Goal: Transaction & Acquisition: Purchase product/service

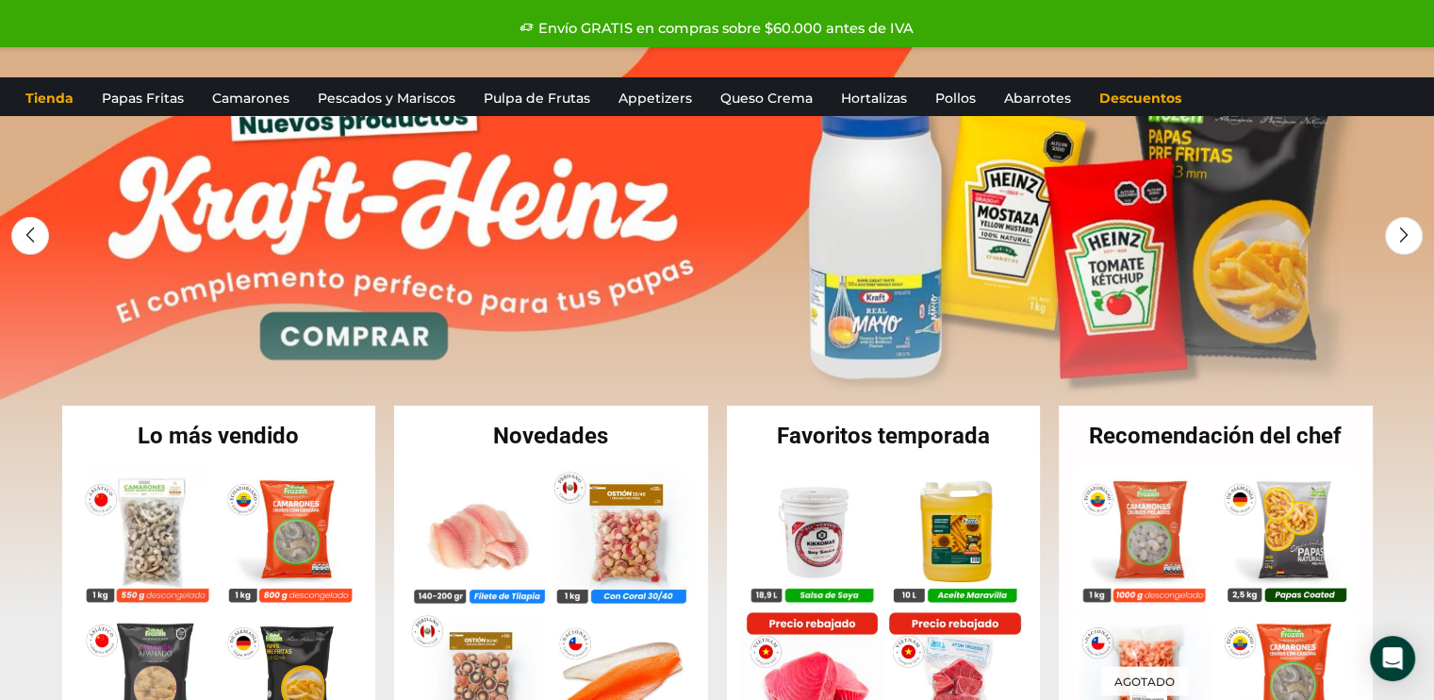
scroll to position [189, 0]
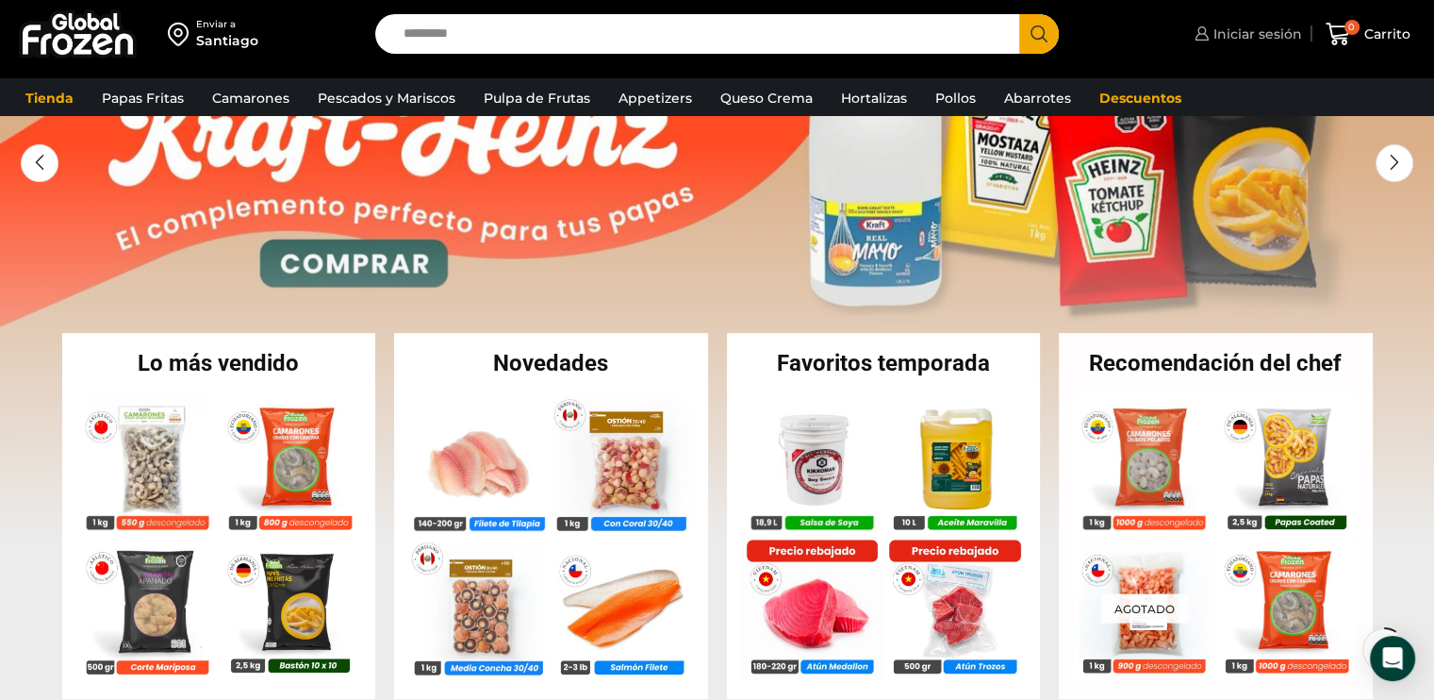
click at [1229, 28] on span "Iniciar sesión" at bounding box center [1255, 34] width 93 height 19
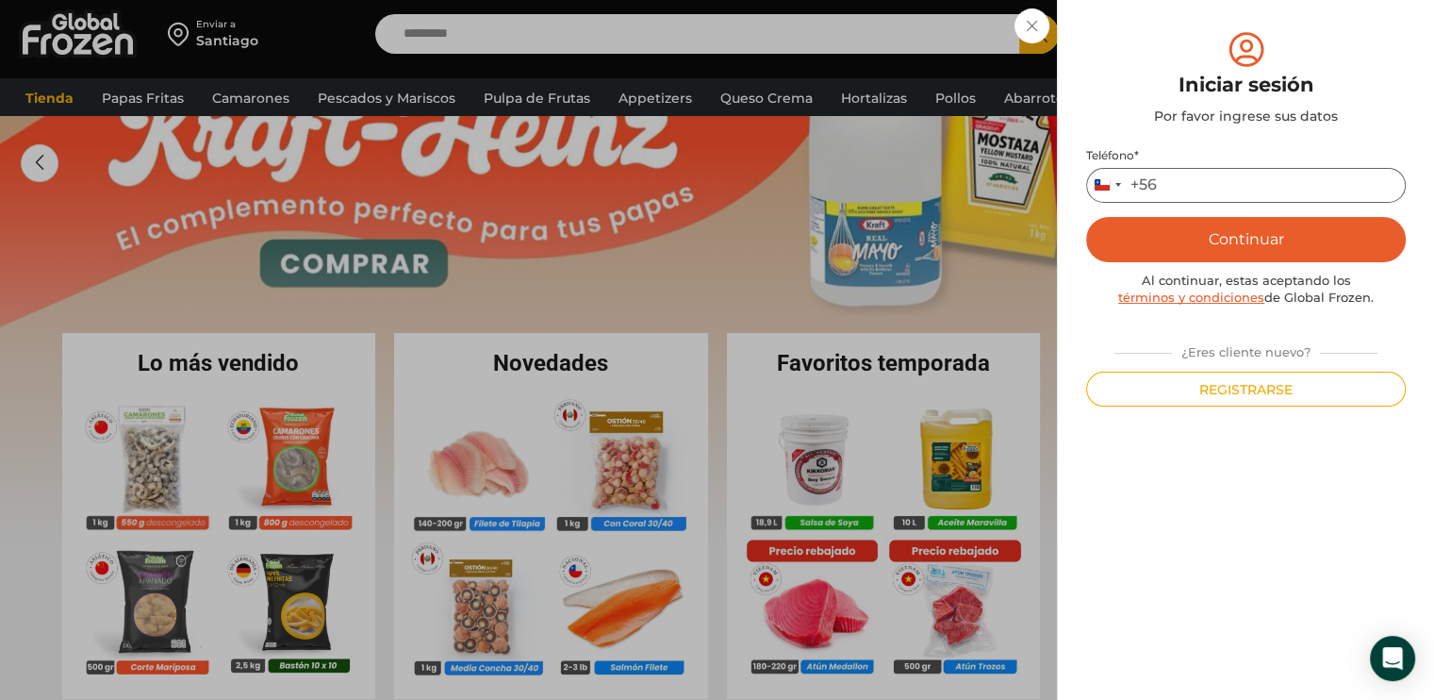
click at [1233, 178] on input "Teléfono *" at bounding box center [1246, 185] width 320 height 35
type input "*********"
click at [1292, 238] on button "Continuar" at bounding box center [1246, 239] width 320 height 45
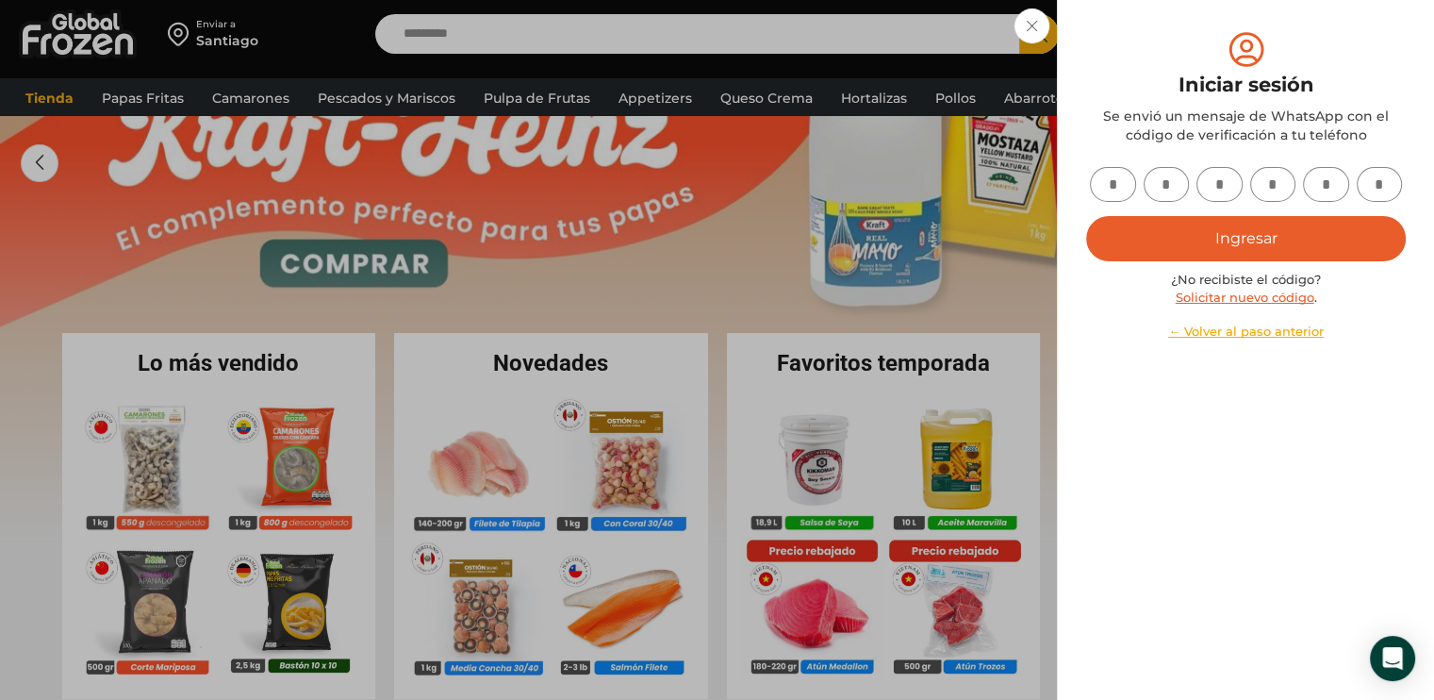
click at [1128, 188] on input "text" at bounding box center [1113, 184] width 46 height 35
type input "*"
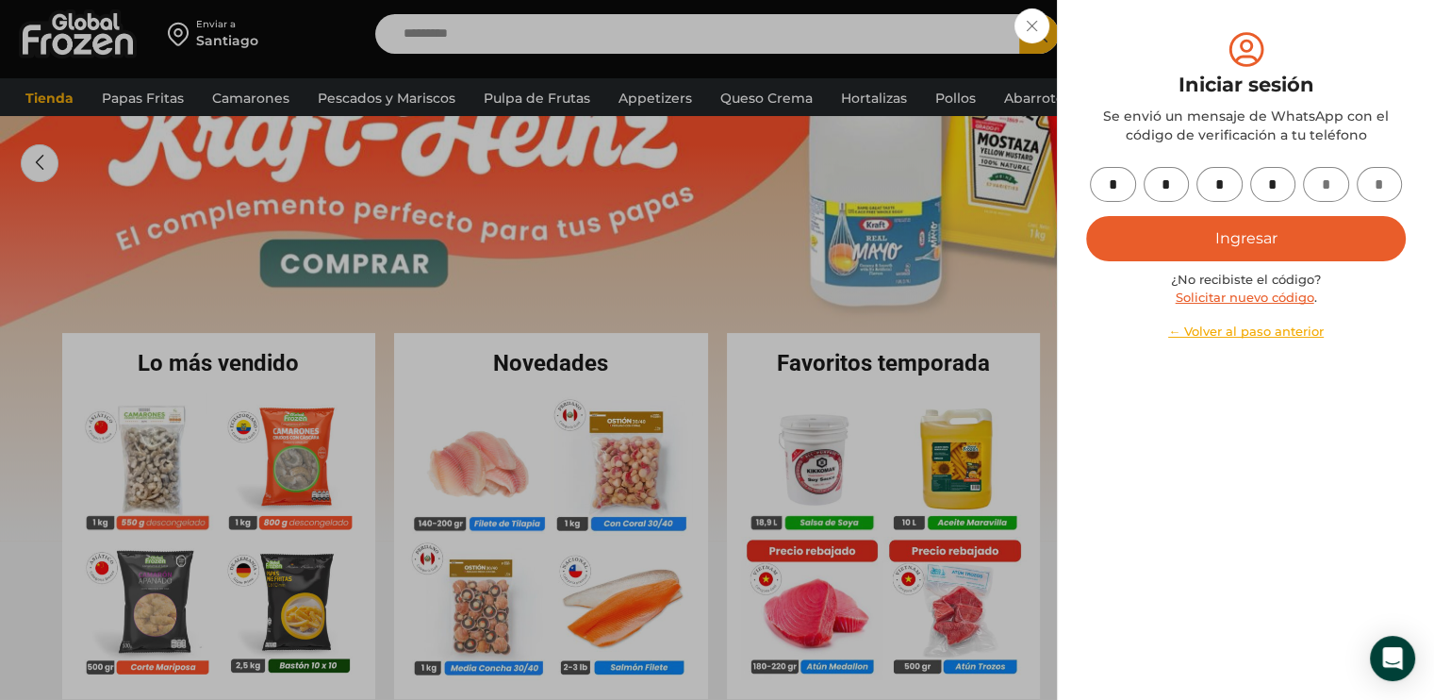
type input "*"
click at [1218, 242] on button "Ingresar" at bounding box center [1246, 238] width 320 height 45
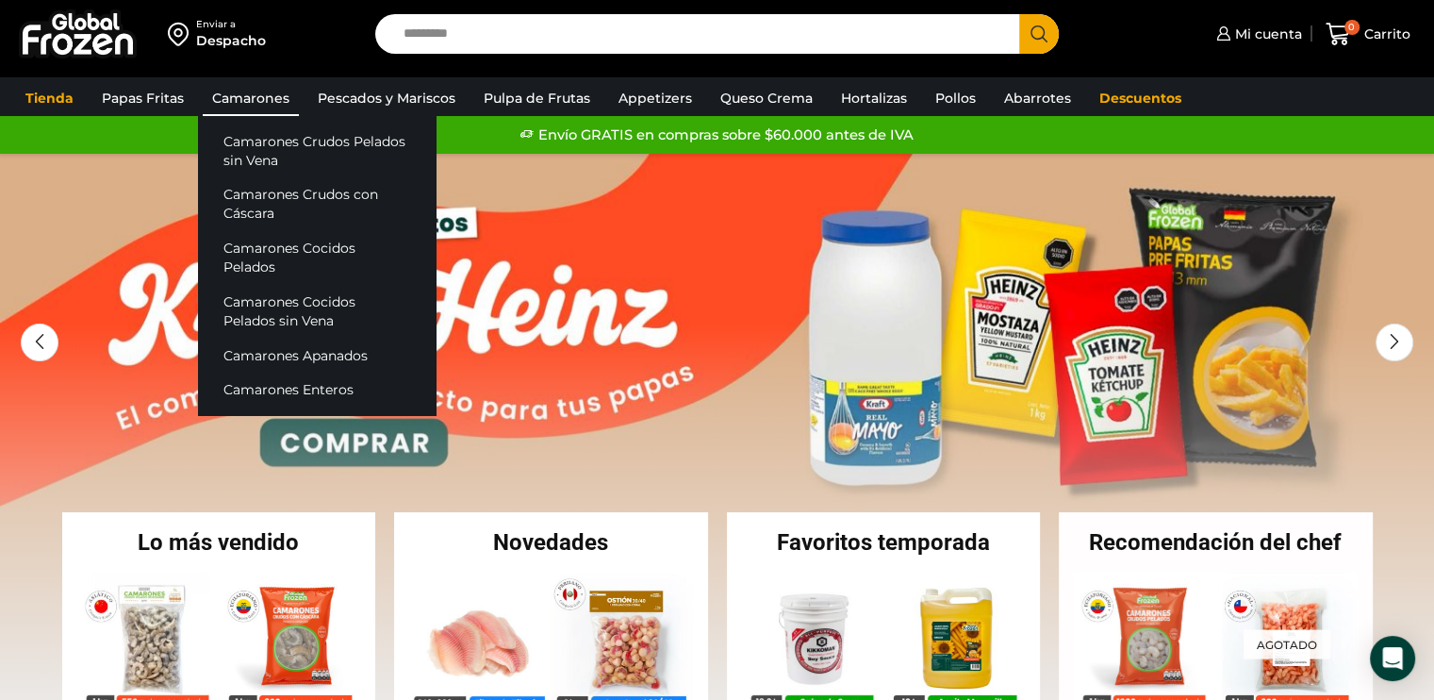
click at [254, 100] on link "Camarones" at bounding box center [251, 98] width 96 height 36
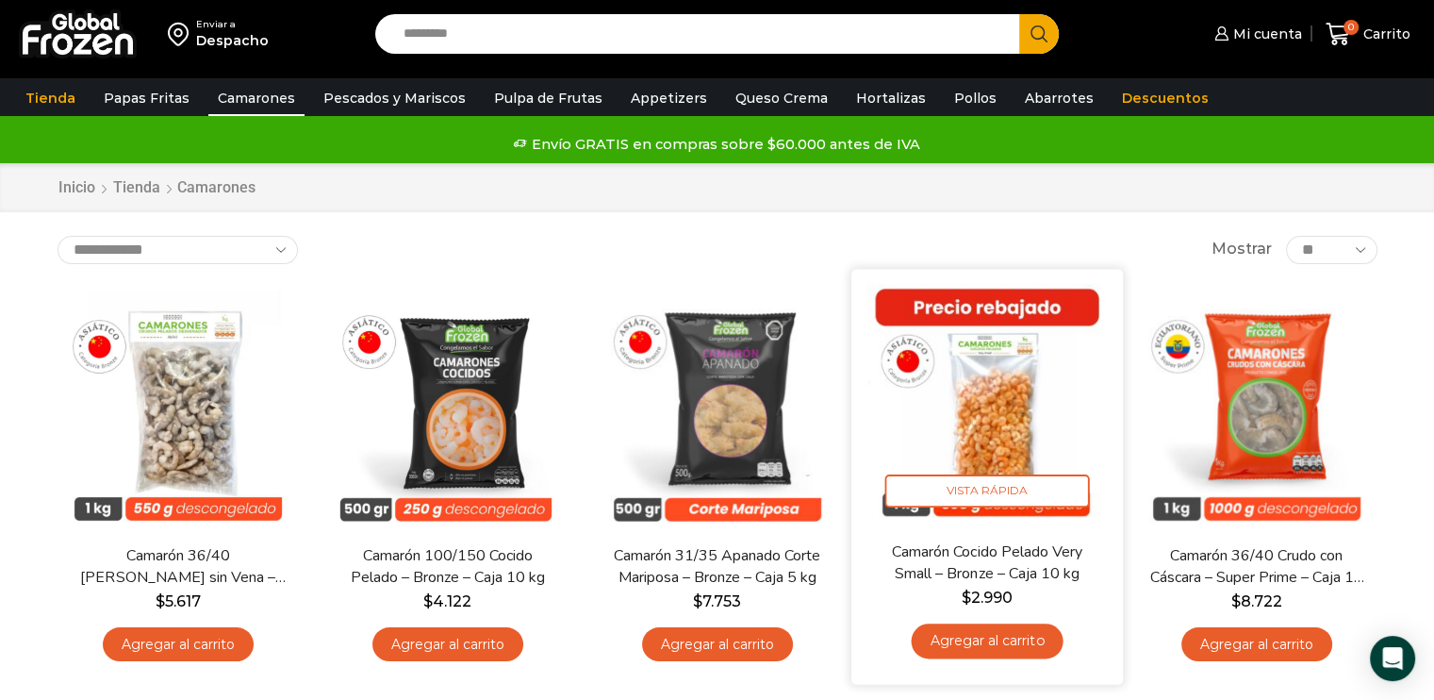
scroll to position [94, 0]
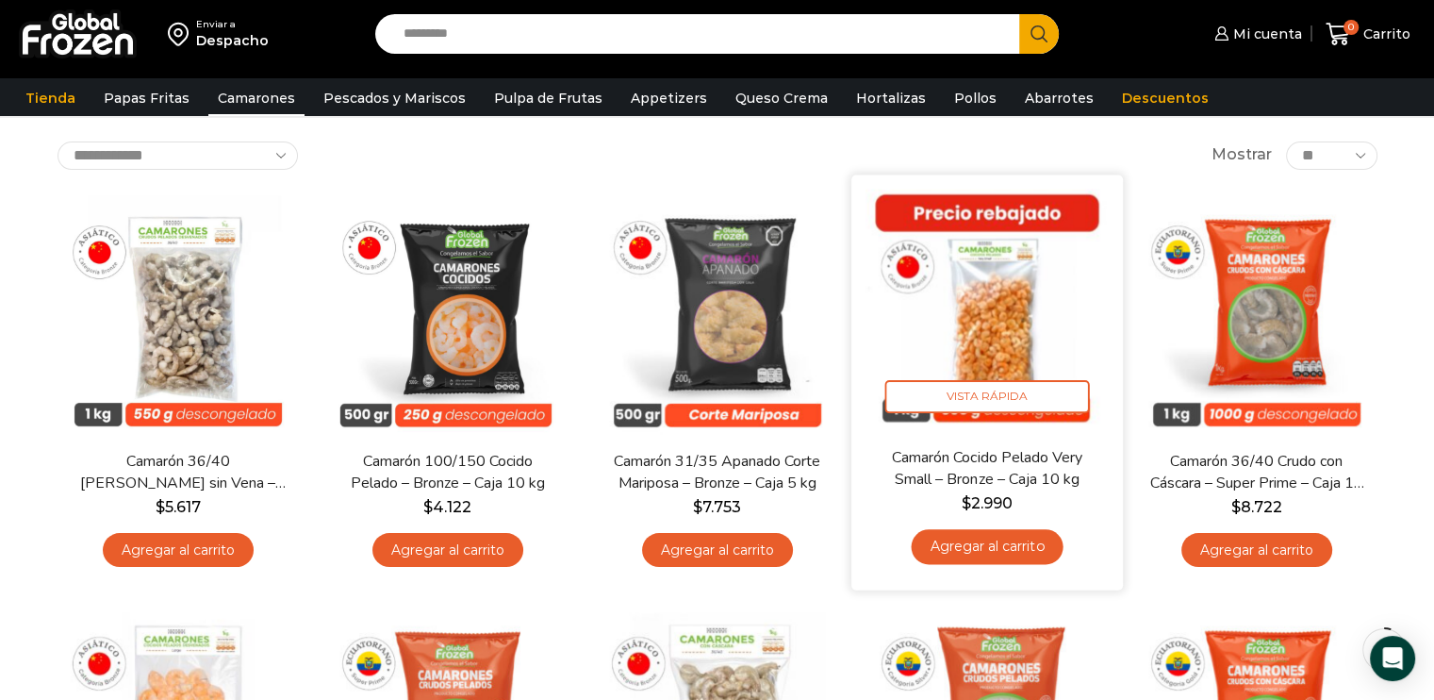
click at [985, 550] on link "Agregar al carrito" at bounding box center [987, 546] width 152 height 35
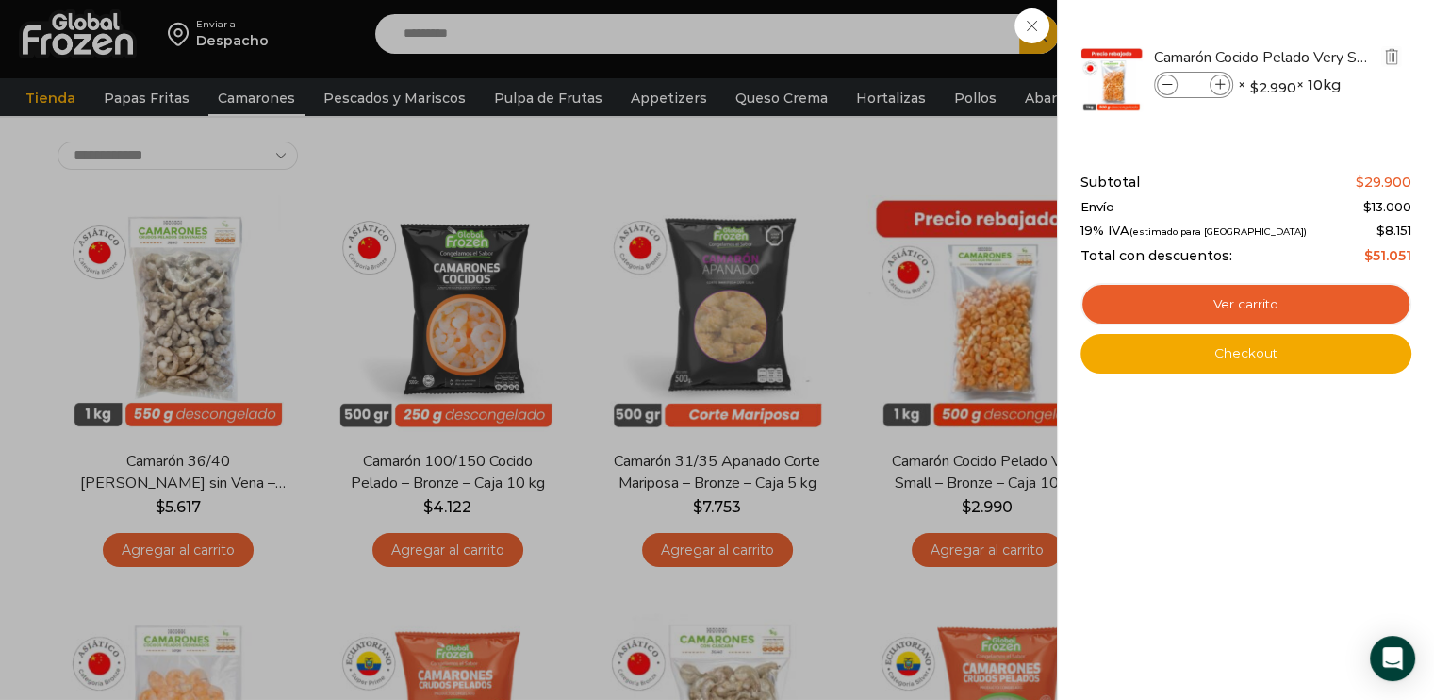
click at [1216, 88] on icon at bounding box center [1221, 85] width 10 height 10
type input "*"
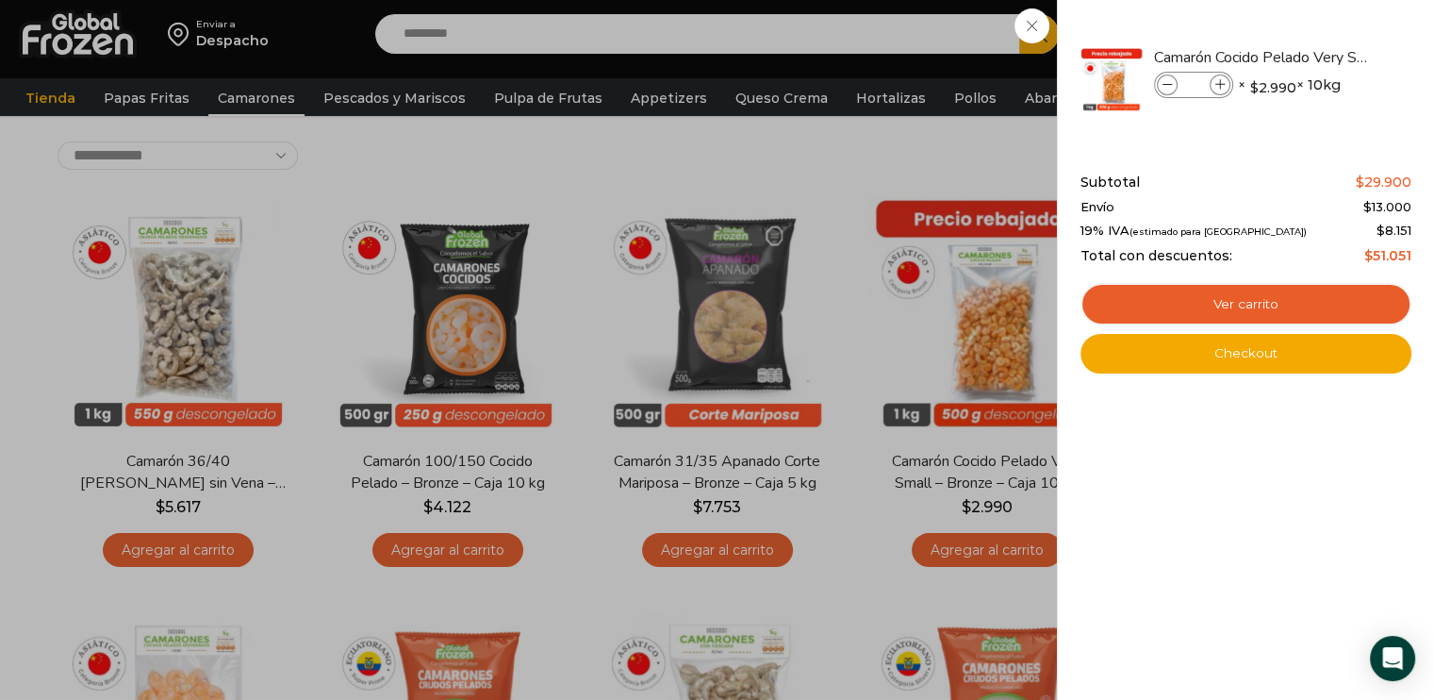
click at [1321, 57] on div "1 Carrito 1 1 Shopping Cart *" at bounding box center [1368, 34] width 94 height 44
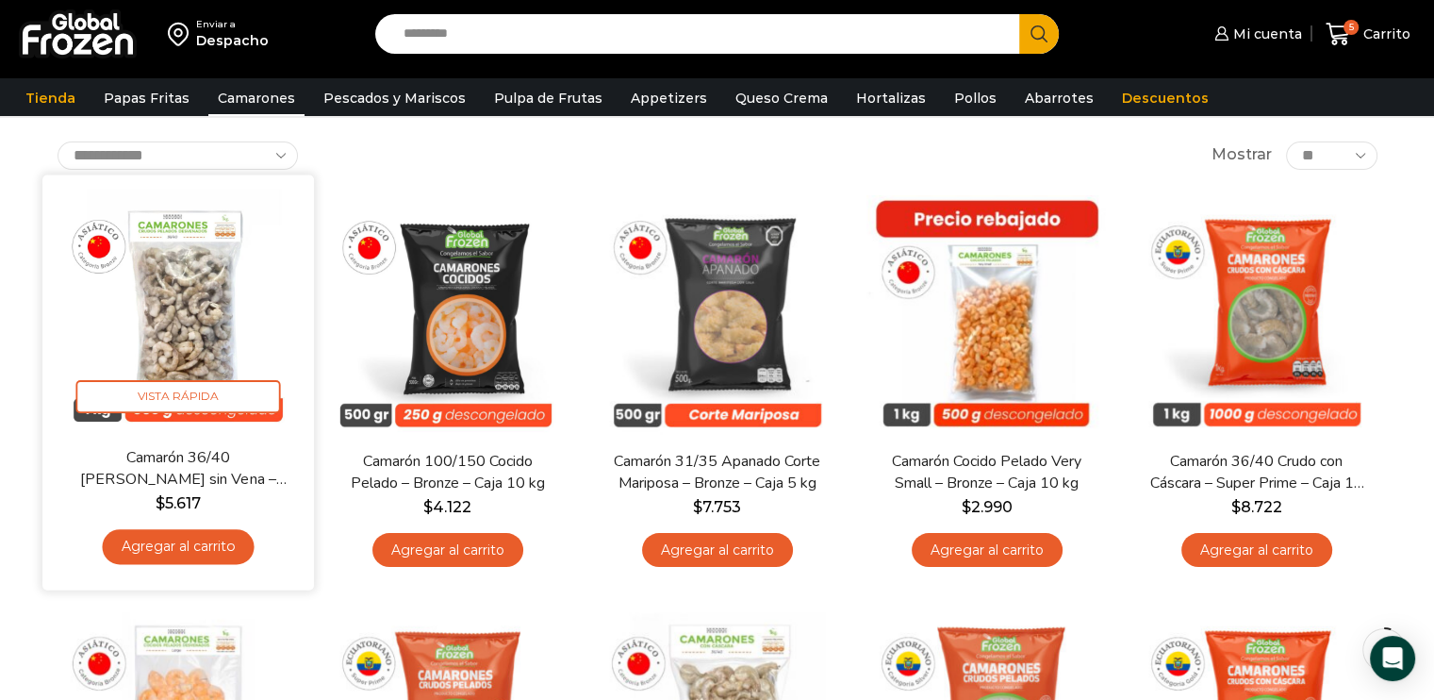
click at [155, 556] on link "Agregar al carrito" at bounding box center [178, 546] width 152 height 35
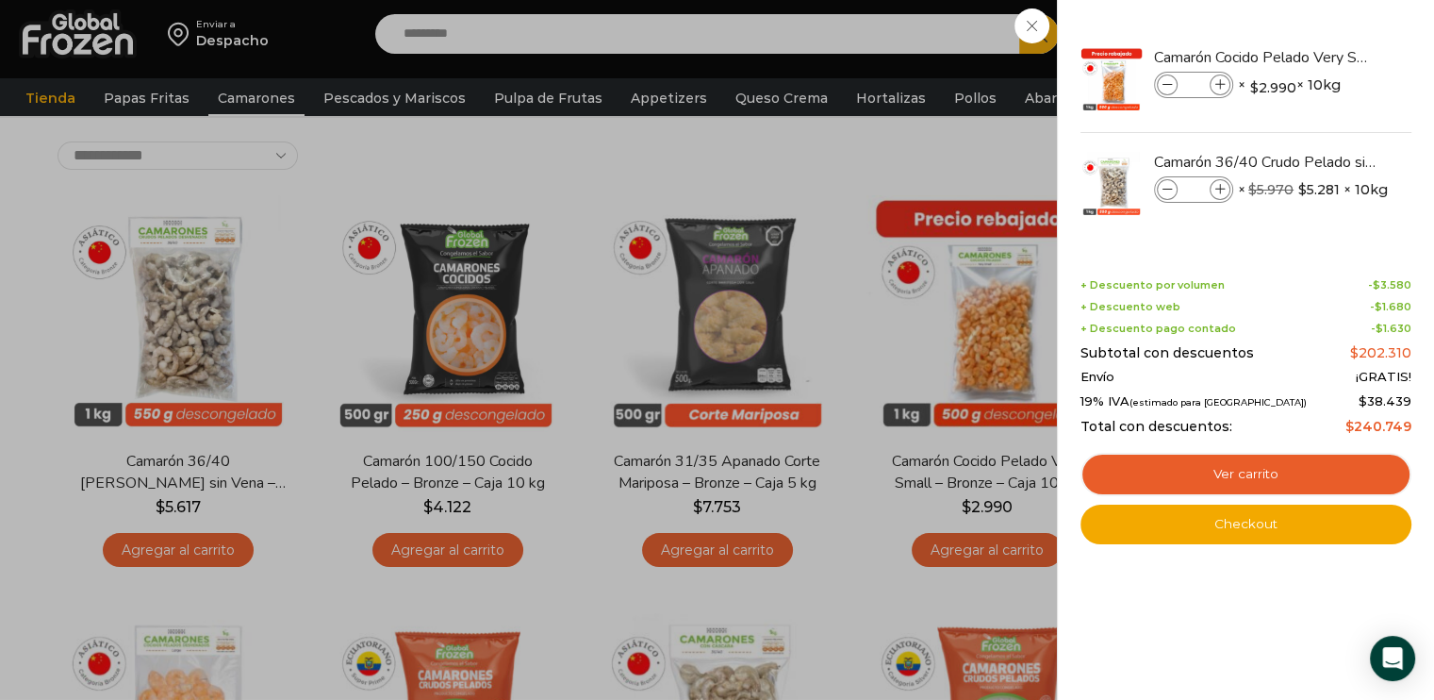
click at [1321, 57] on div "6 Carrito 6 6 Shopping Cart" at bounding box center [1368, 34] width 94 height 44
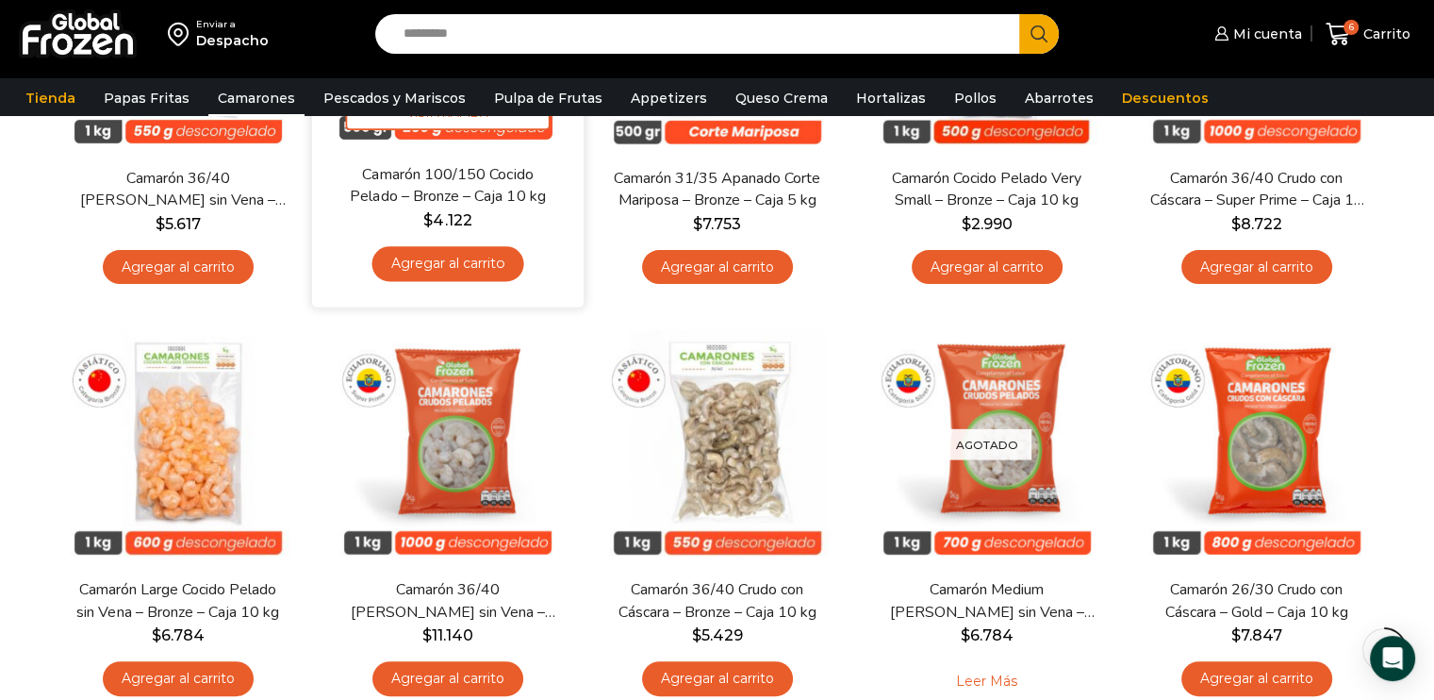
scroll to position [189, 0]
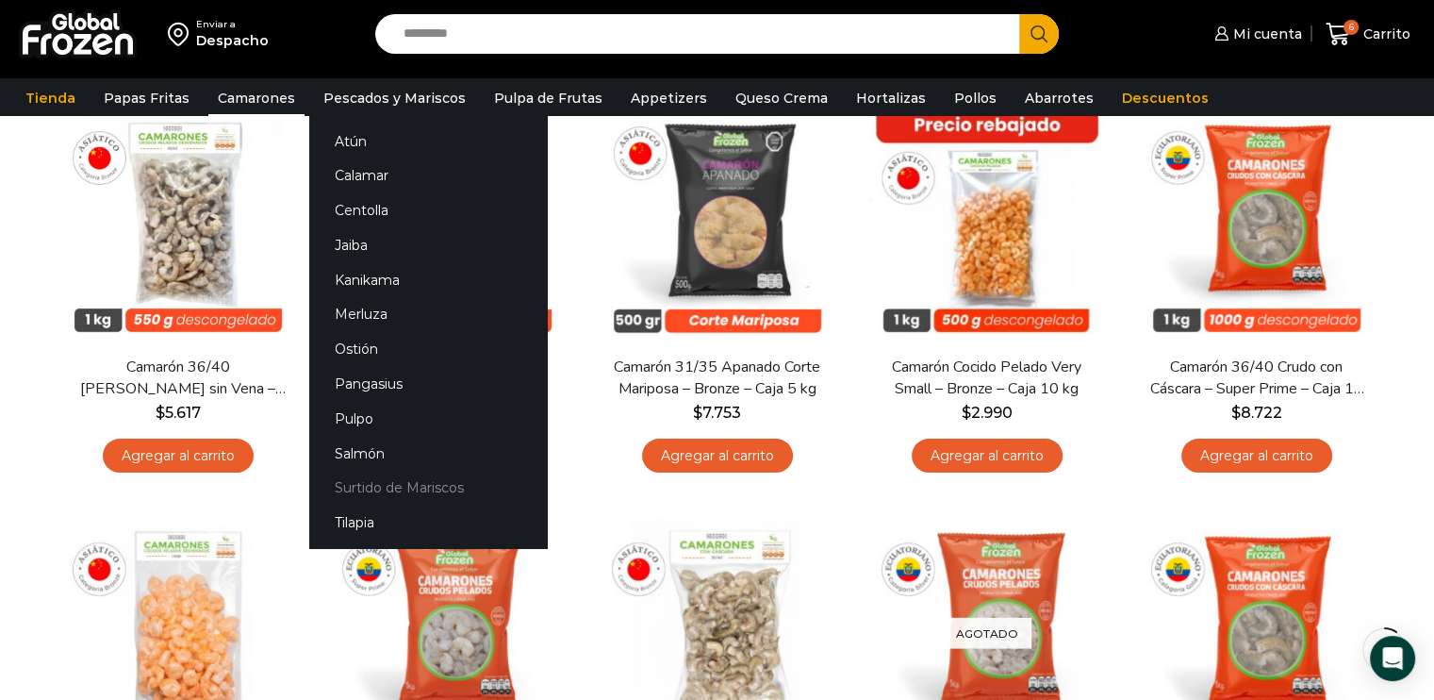
click at [396, 482] on link "Surtido de Mariscos" at bounding box center [428, 488] width 238 height 35
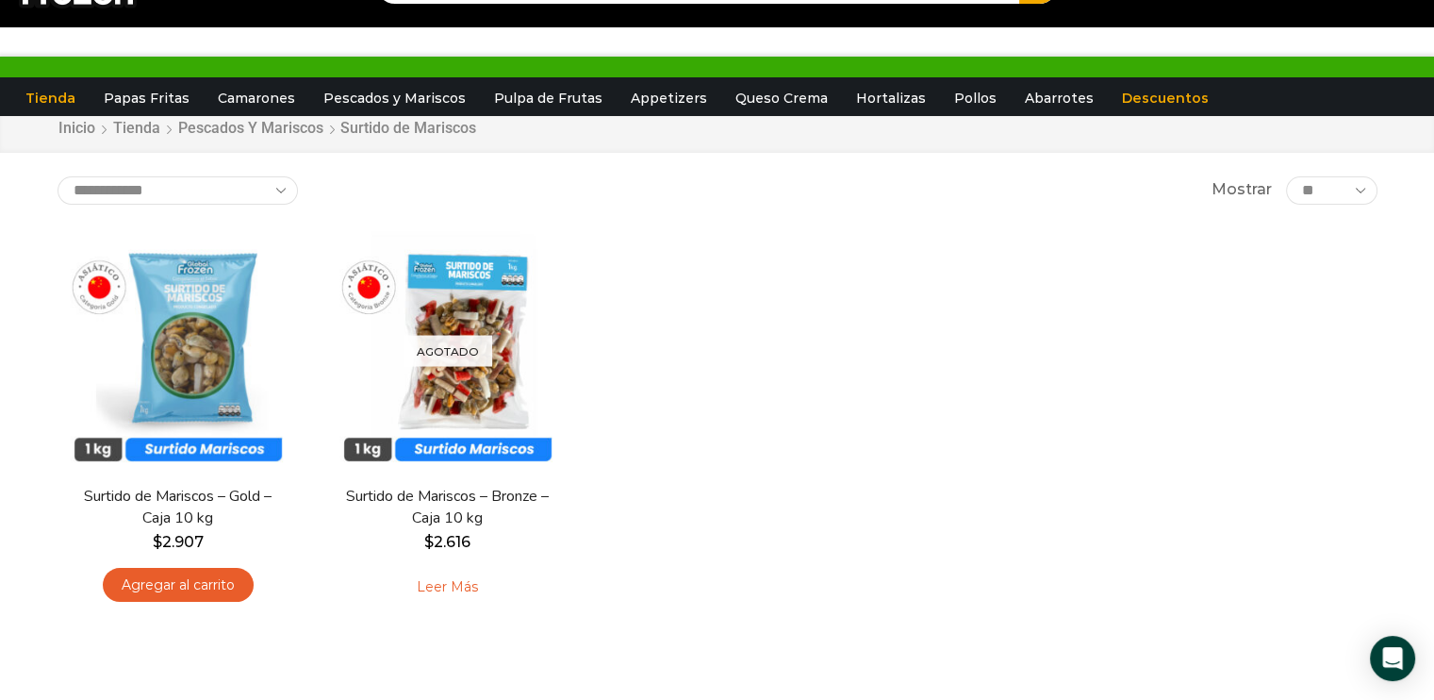
scroll to position [94, 0]
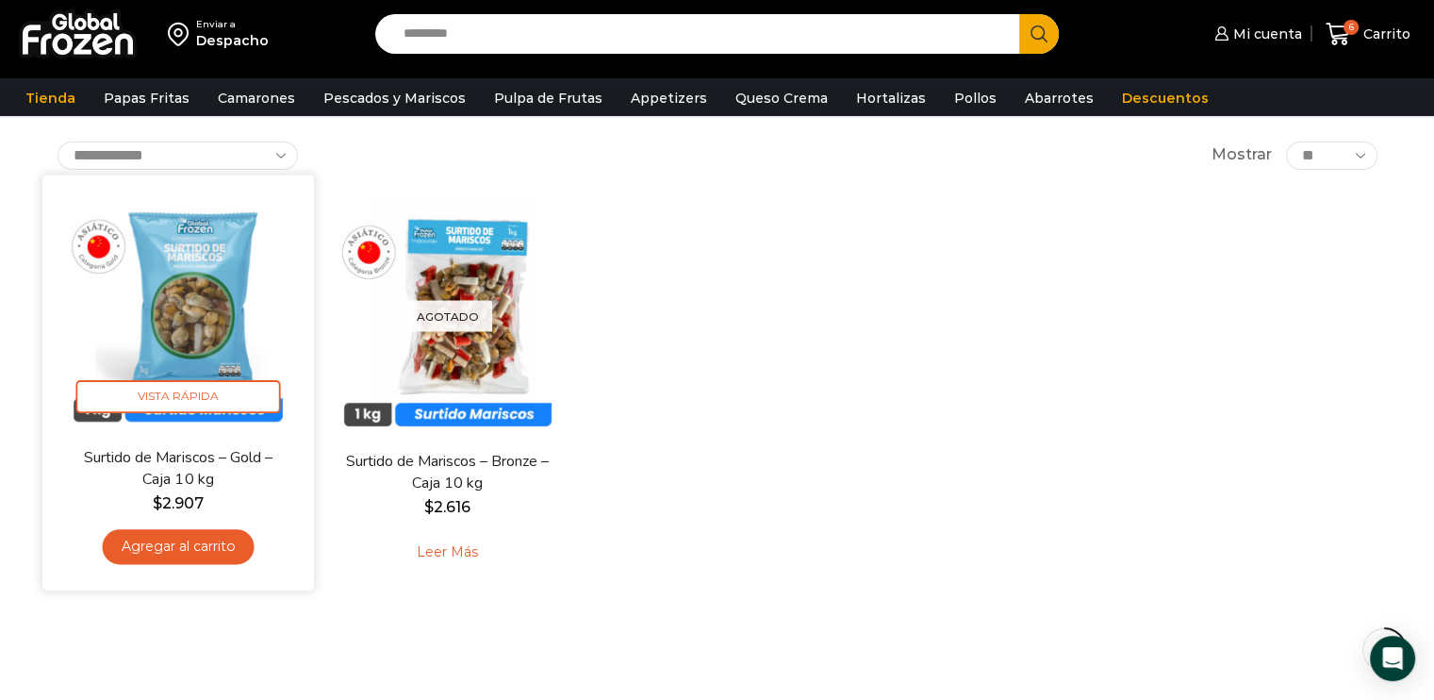
click at [195, 551] on link "Agregar al carrito" at bounding box center [178, 546] width 152 height 35
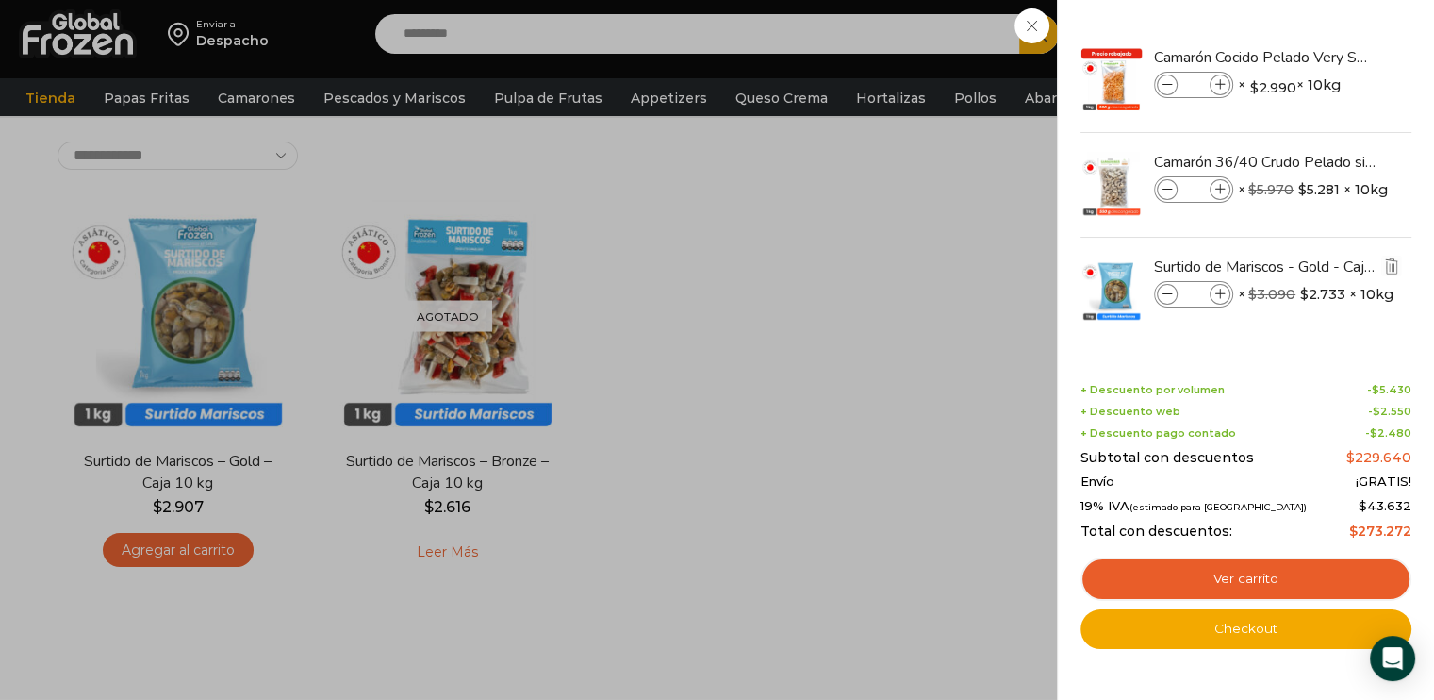
click at [1216, 293] on icon at bounding box center [1221, 295] width 10 height 10
type input "*"
click at [1321, 57] on div "8 Carrito 8 8 Shopping Cart *" at bounding box center [1368, 34] width 94 height 44
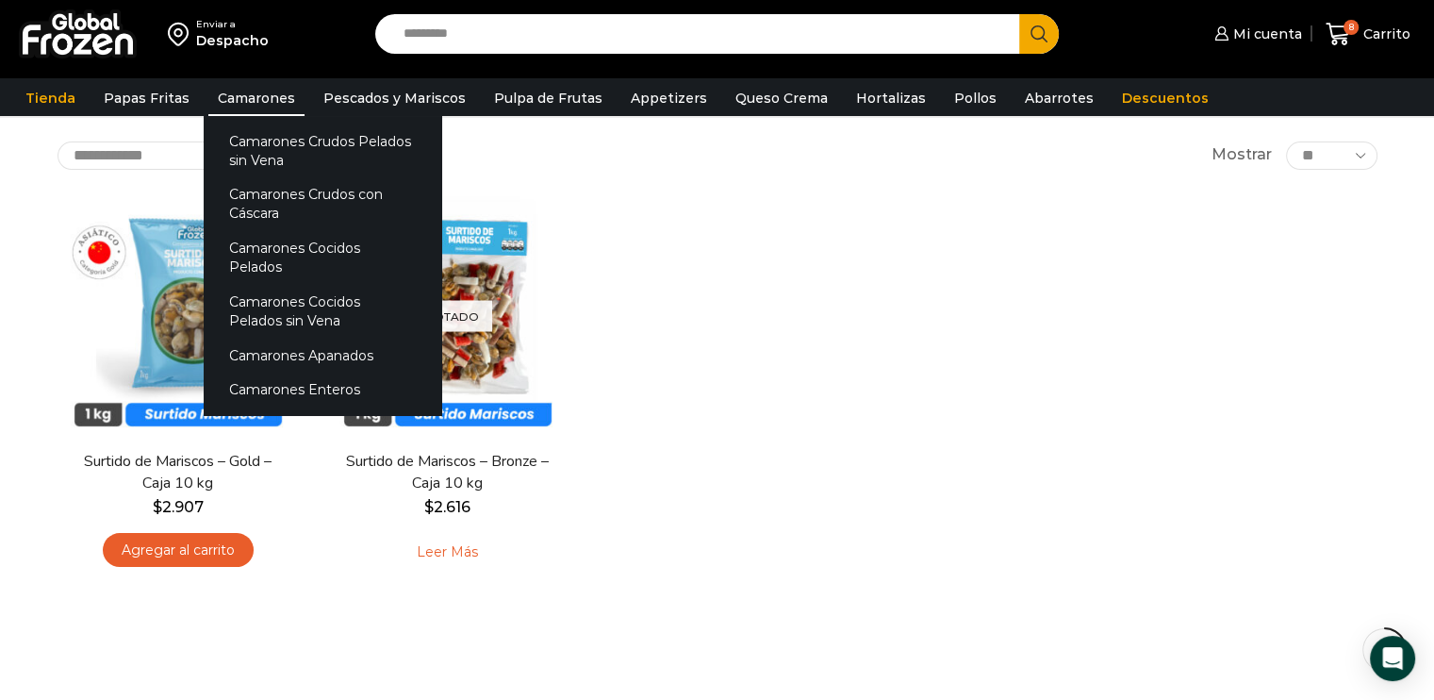
click at [244, 104] on link "Camarones" at bounding box center [256, 98] width 96 height 36
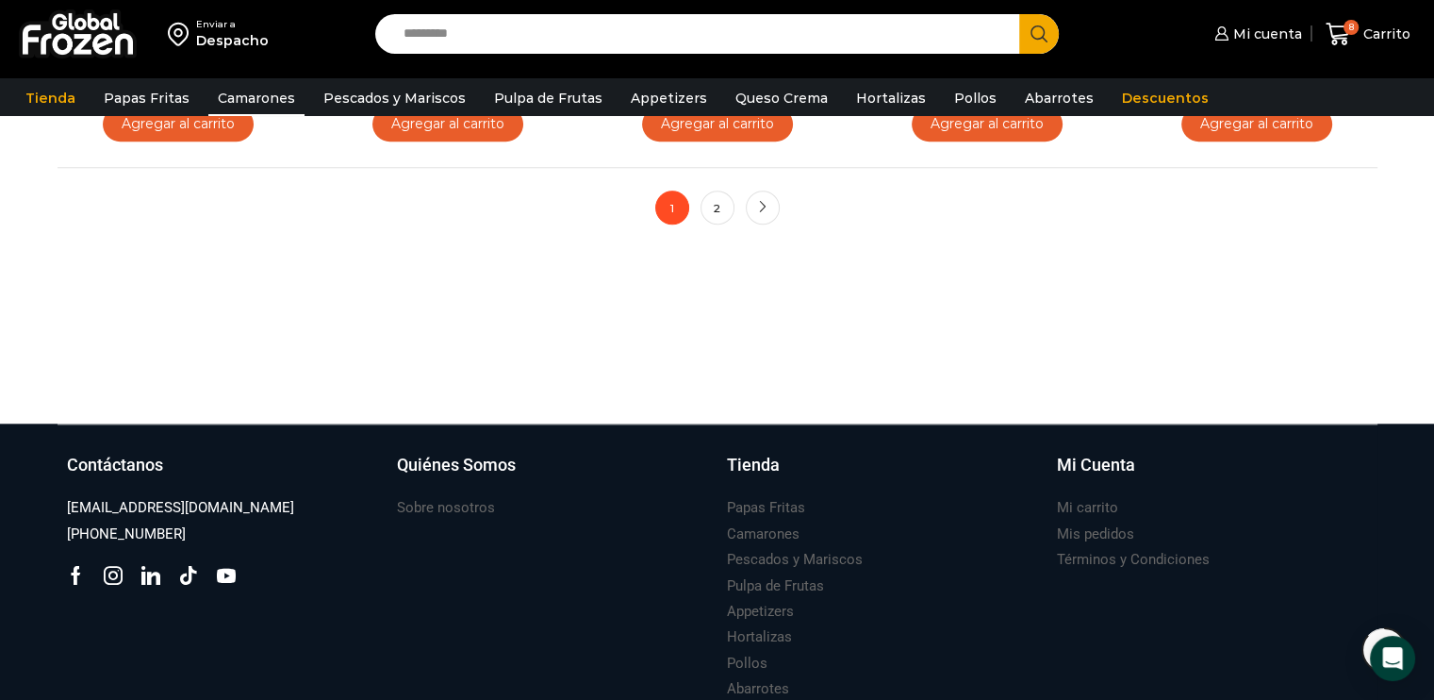
scroll to position [1792, 0]
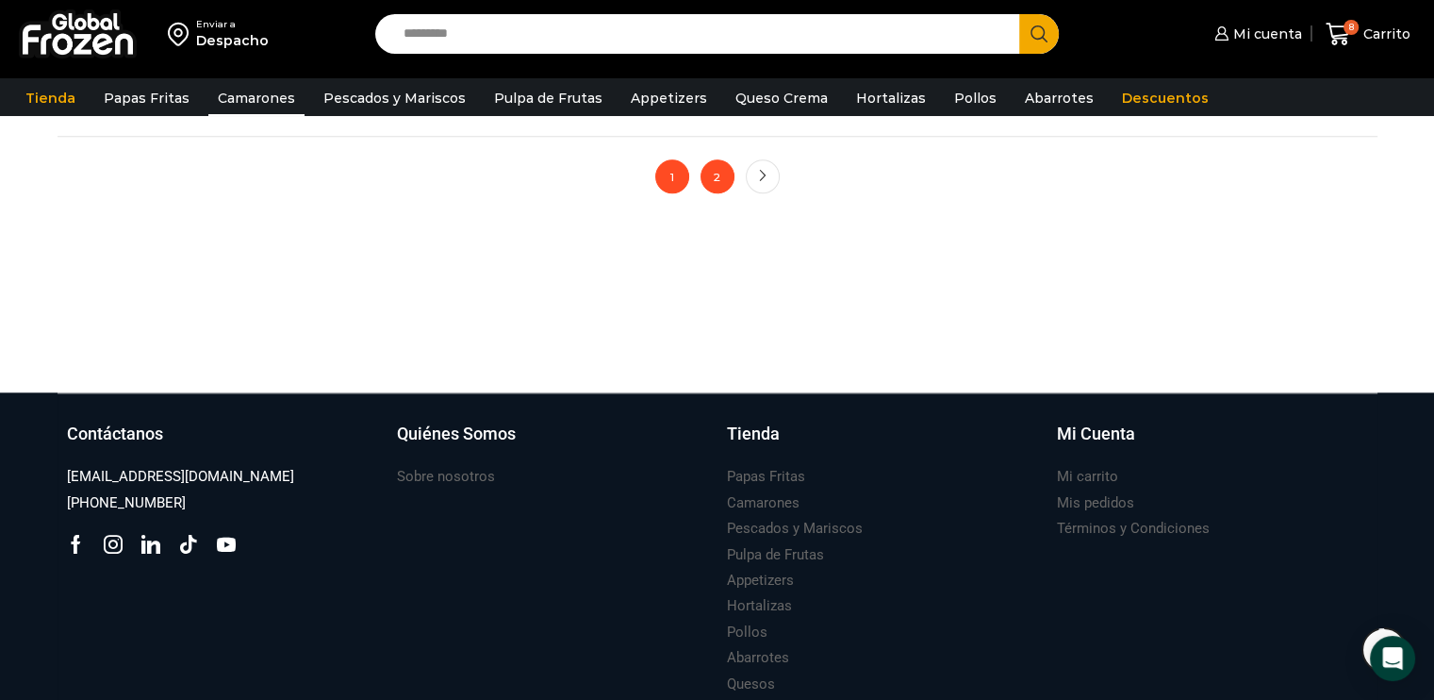
click at [717, 174] on link "2" at bounding box center [718, 176] width 34 height 34
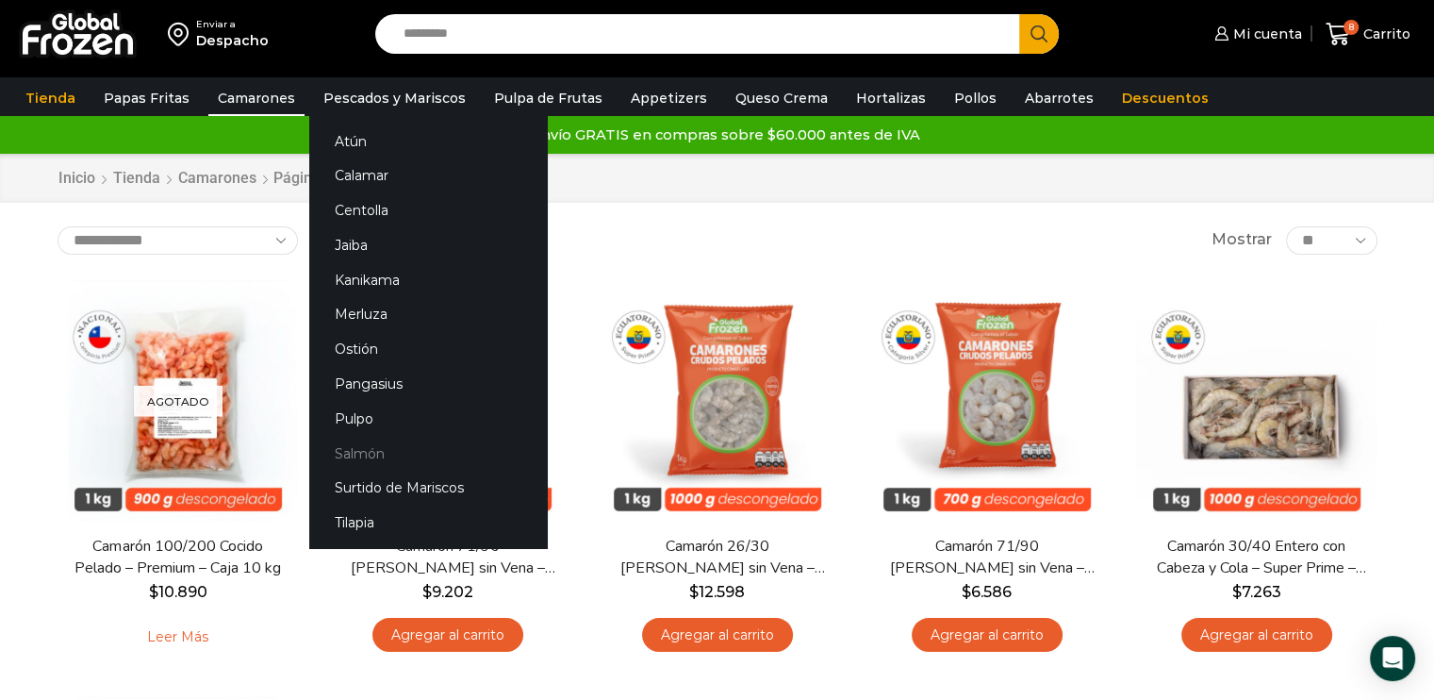
click at [361, 451] on link "Salmón" at bounding box center [428, 453] width 238 height 35
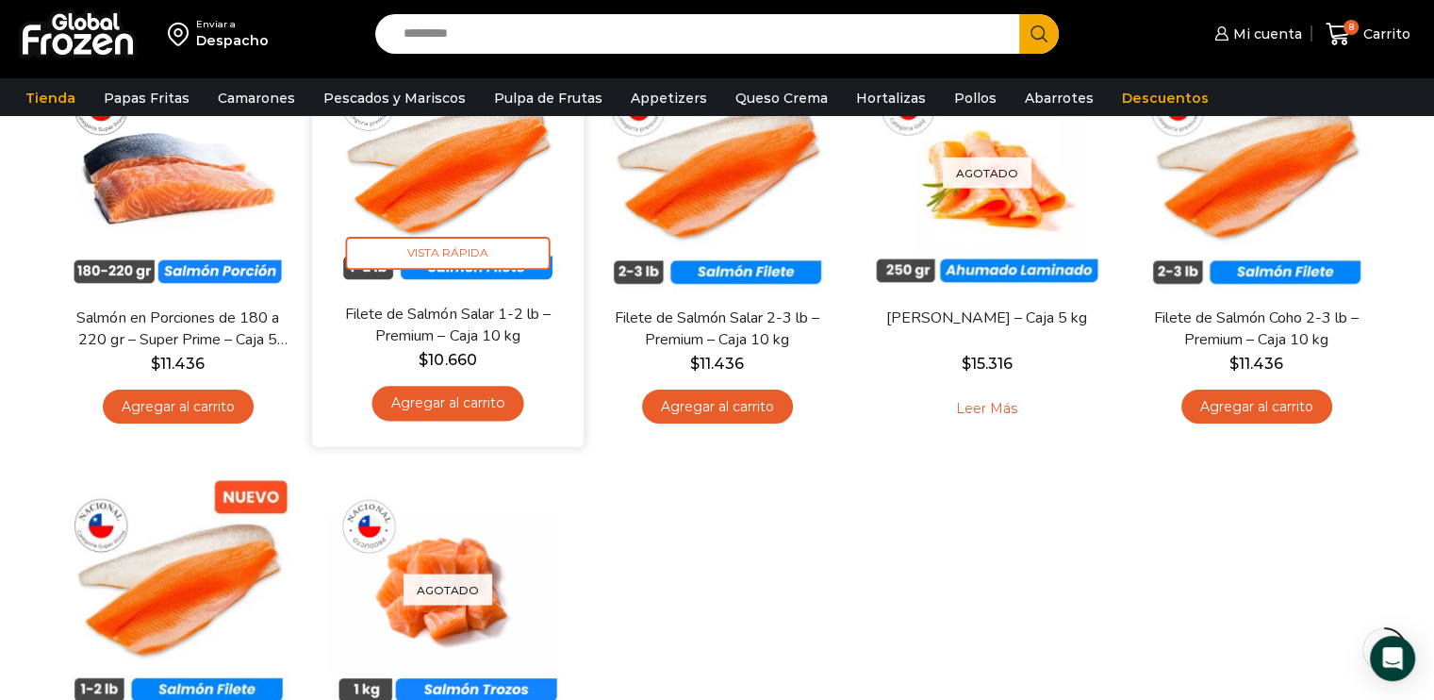
scroll to position [189, 0]
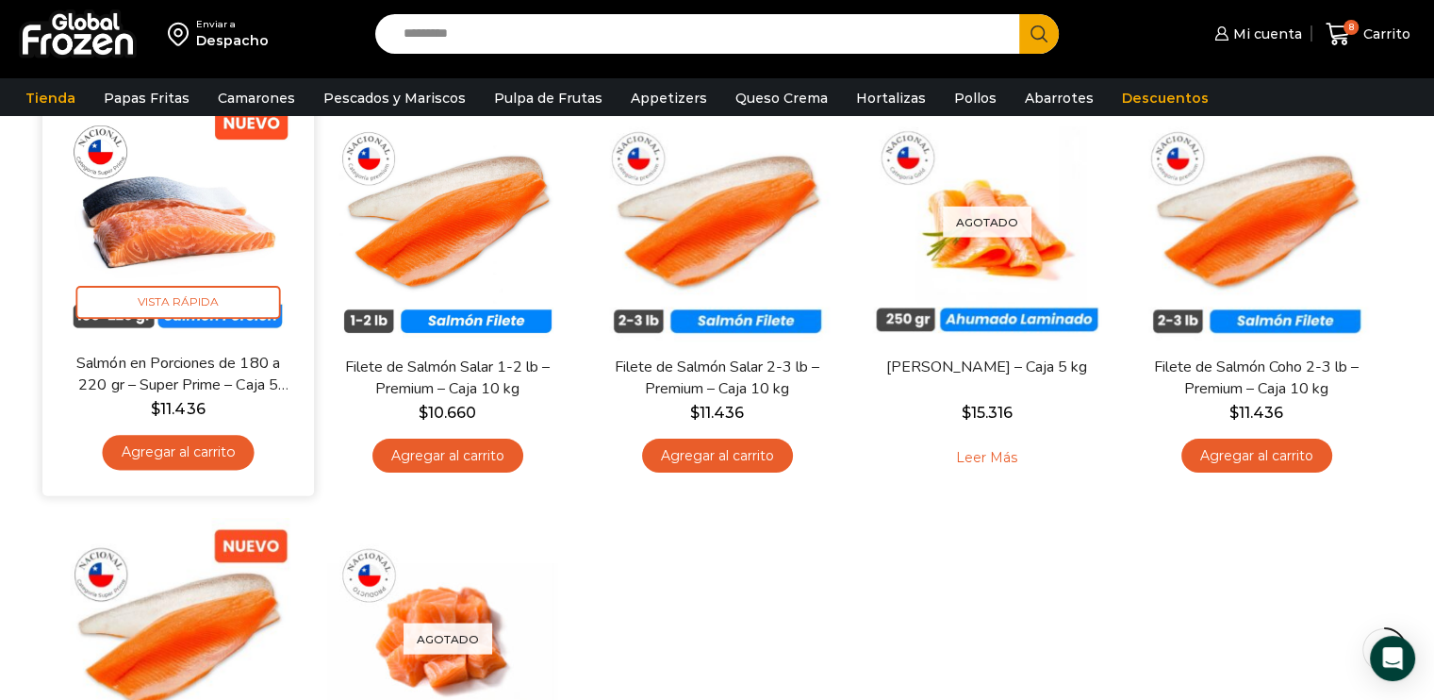
click at [190, 453] on link "Agregar al carrito" at bounding box center [178, 452] width 152 height 35
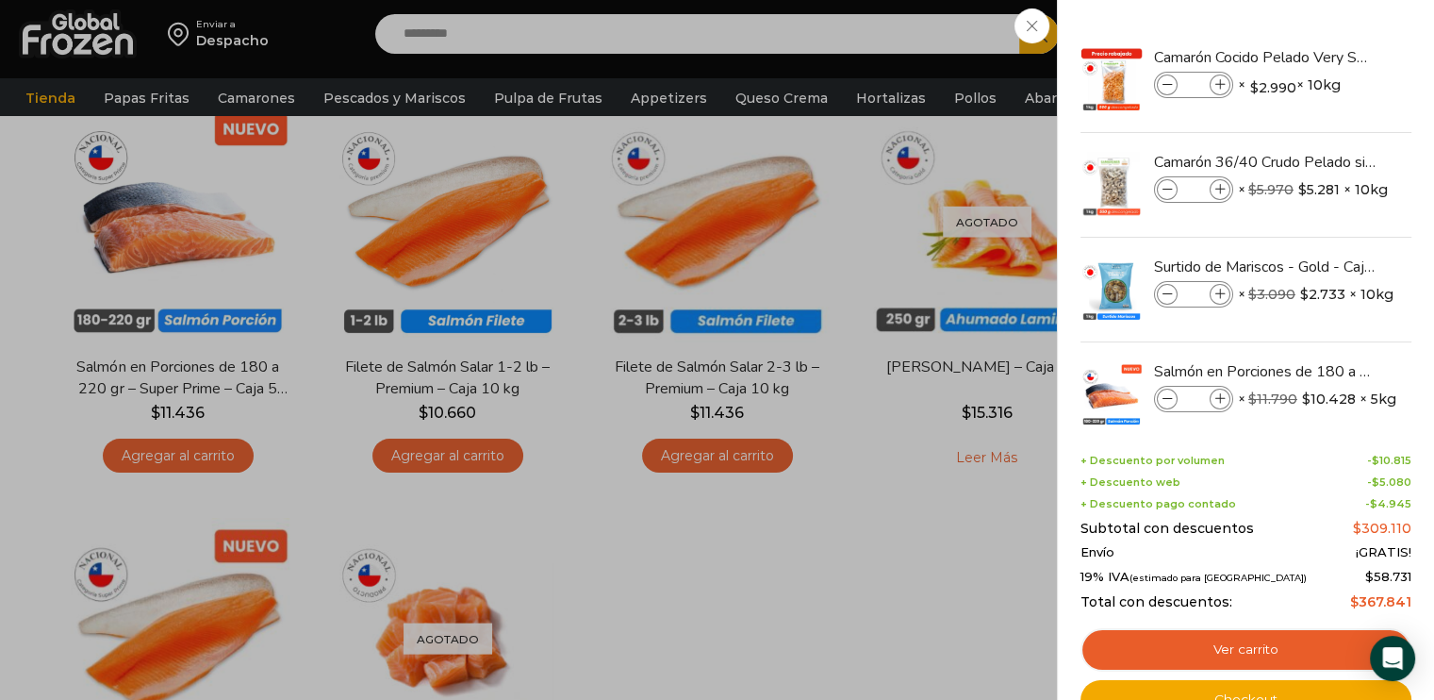
scroll to position [0, 0]
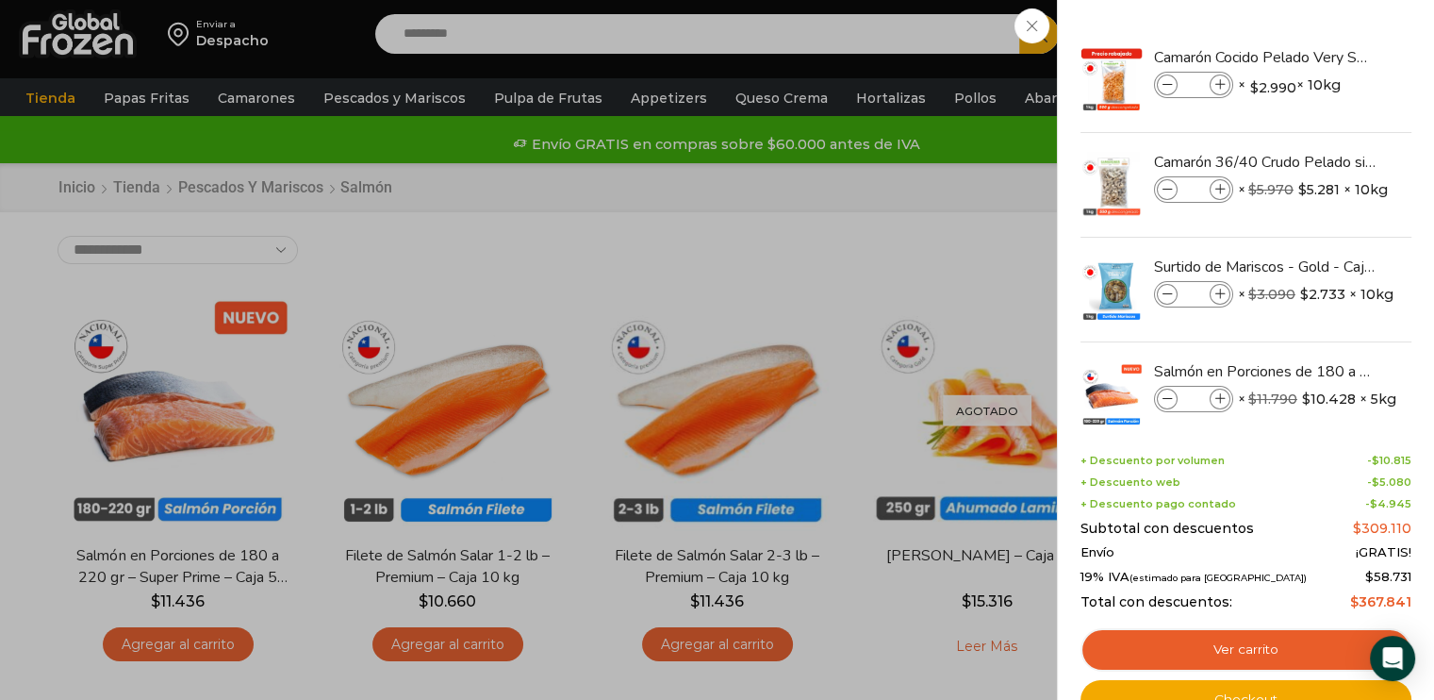
click at [1321, 57] on div "9 Carrito 9 9 Shopping Cart *" at bounding box center [1368, 34] width 94 height 44
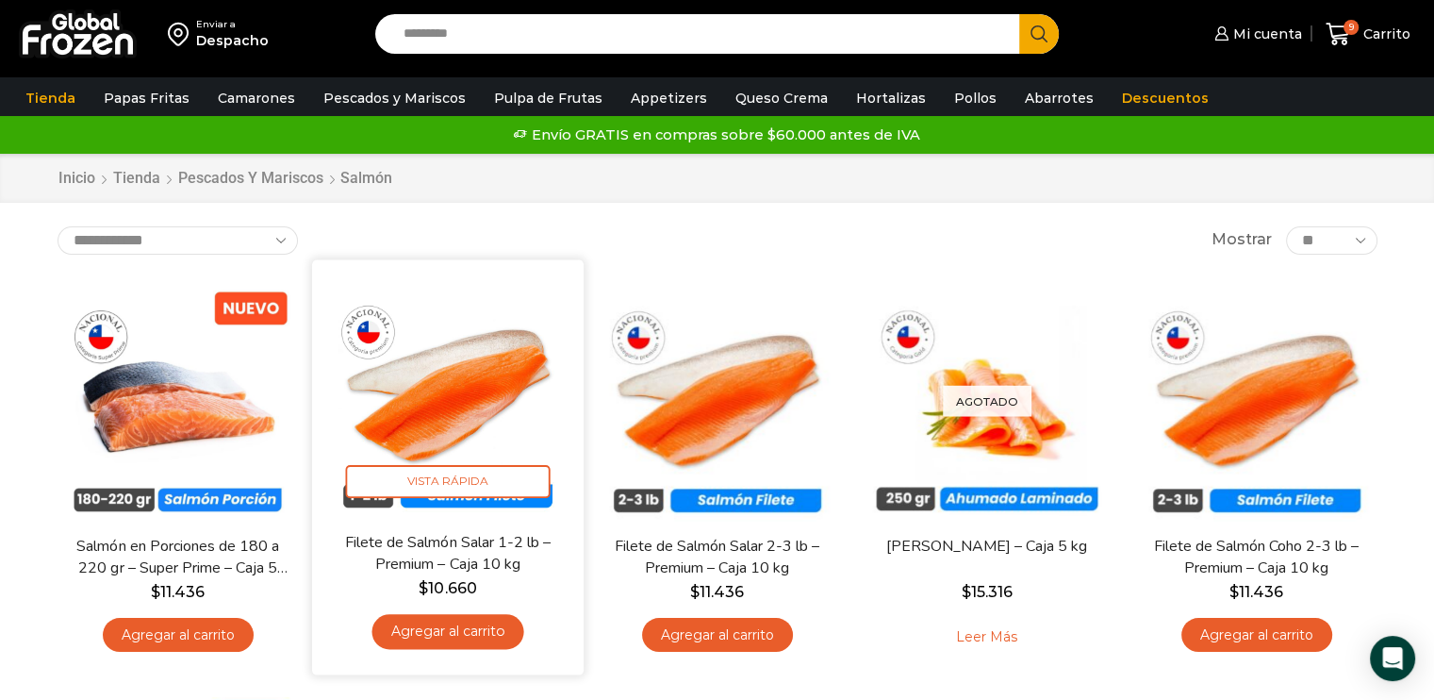
click at [448, 405] on img at bounding box center [447, 394] width 243 height 243
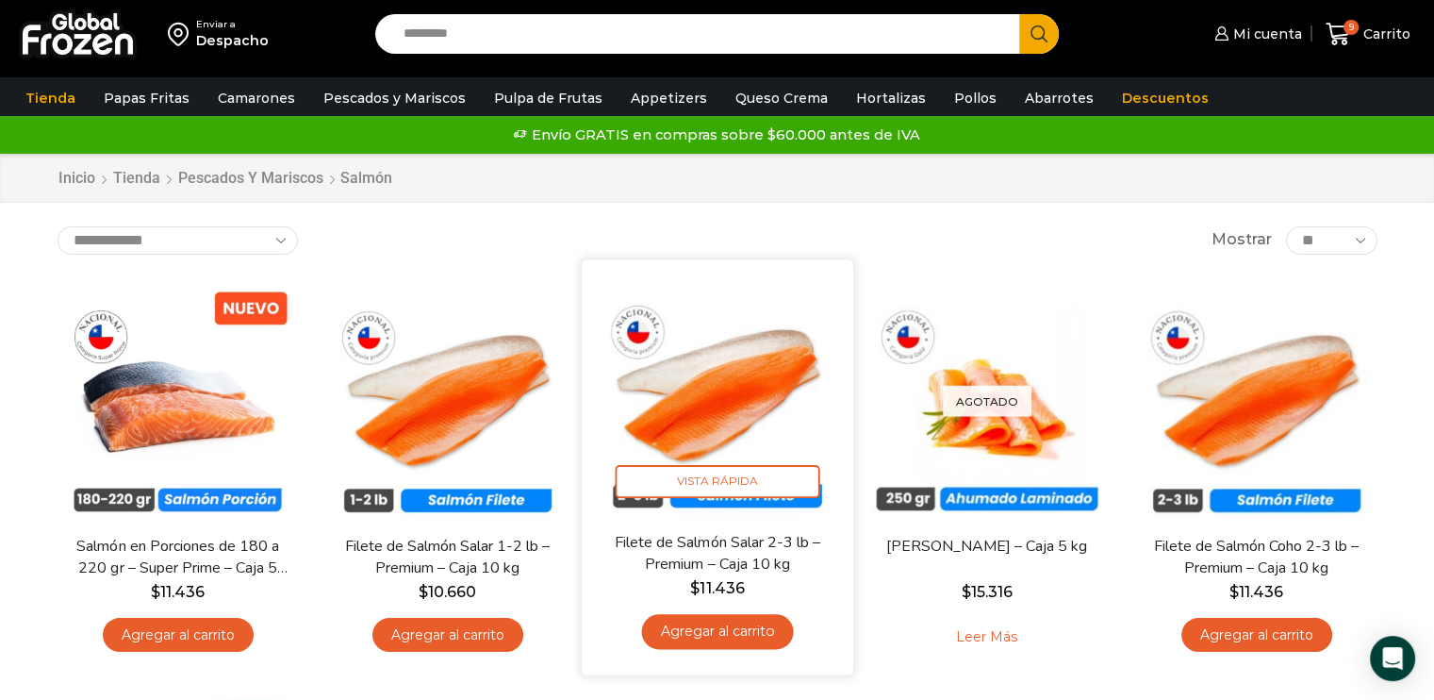
click at [746, 395] on img at bounding box center [717, 394] width 243 height 243
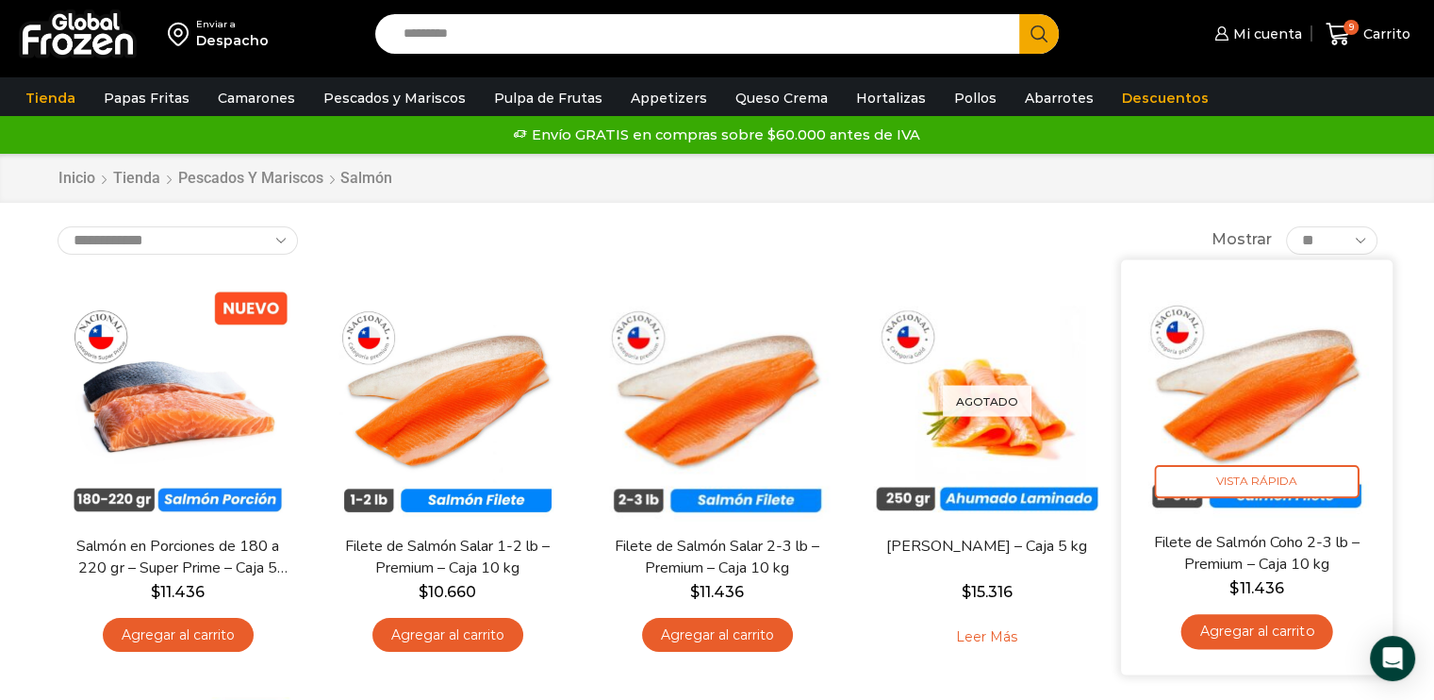
click at [1239, 406] on img at bounding box center [1256, 394] width 243 height 243
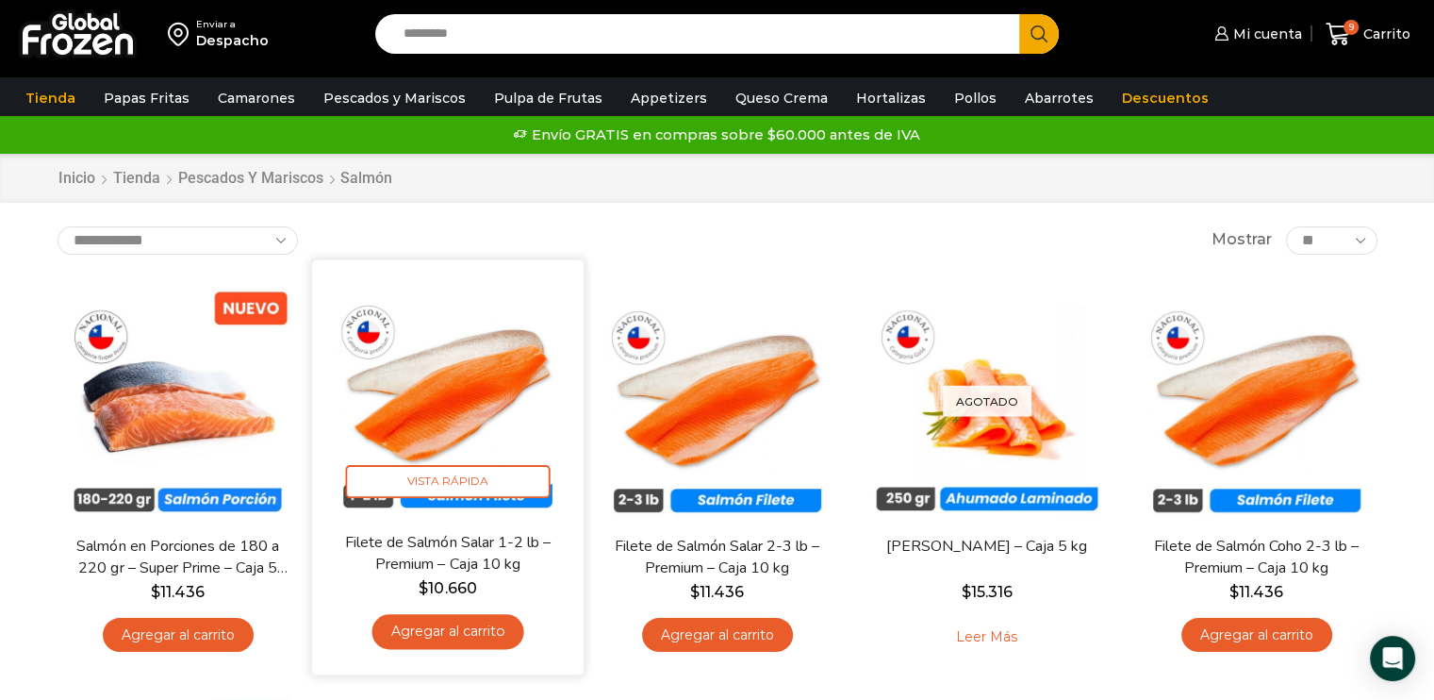
click at [465, 373] on img at bounding box center [447, 394] width 243 height 243
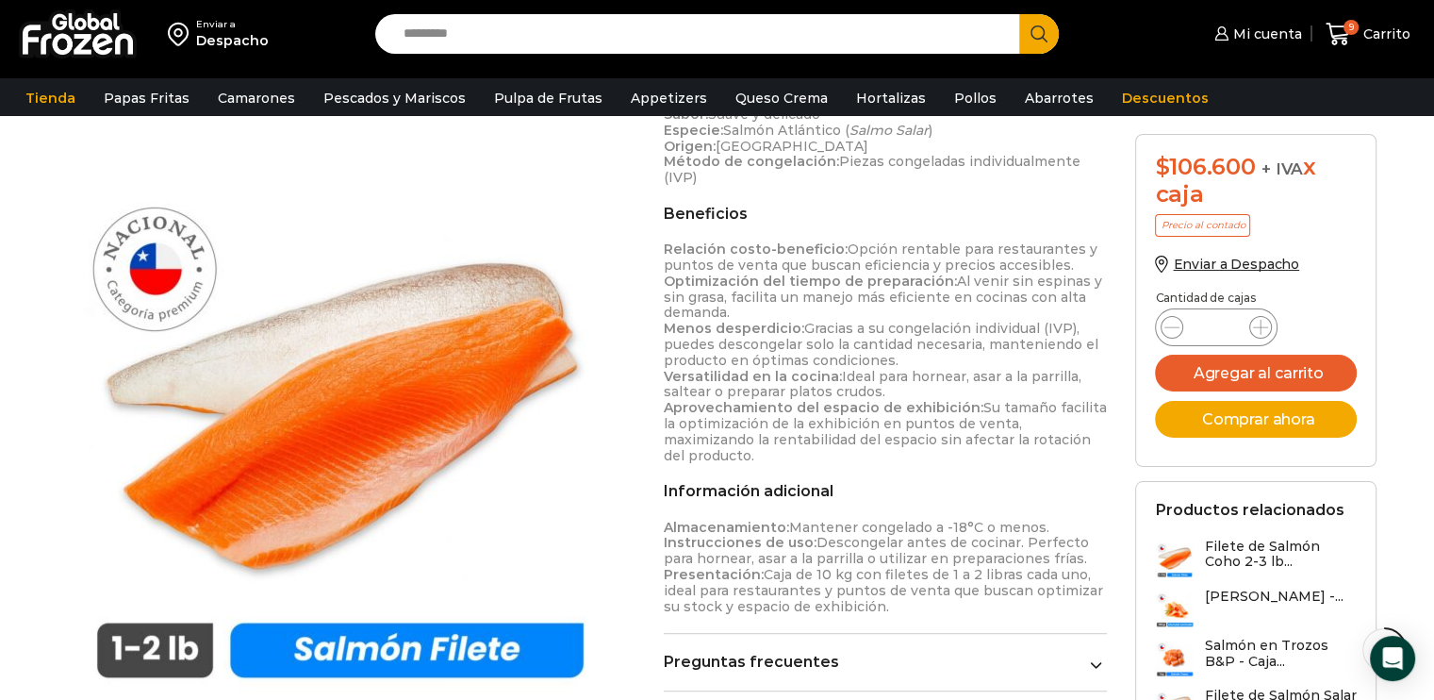
scroll to position [754, 0]
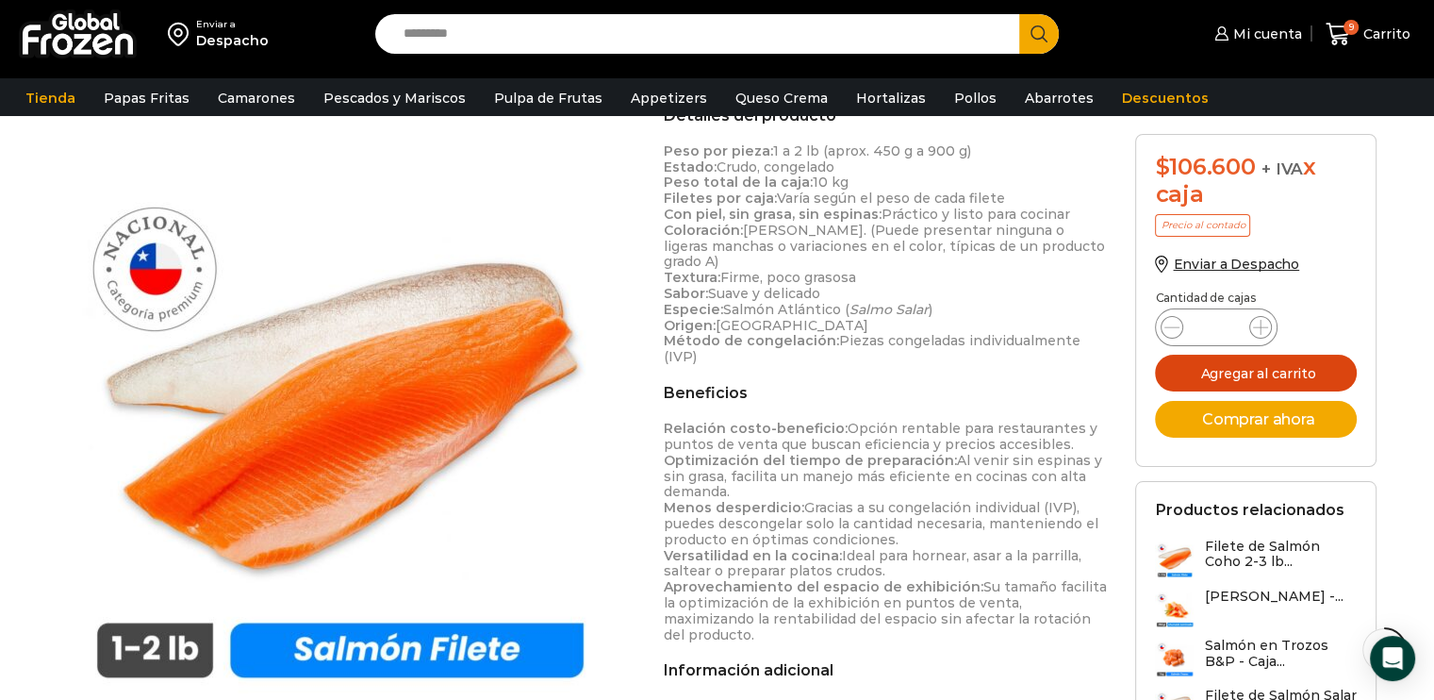
click at [1271, 378] on button "Agregar al carrito" at bounding box center [1256, 373] width 202 height 37
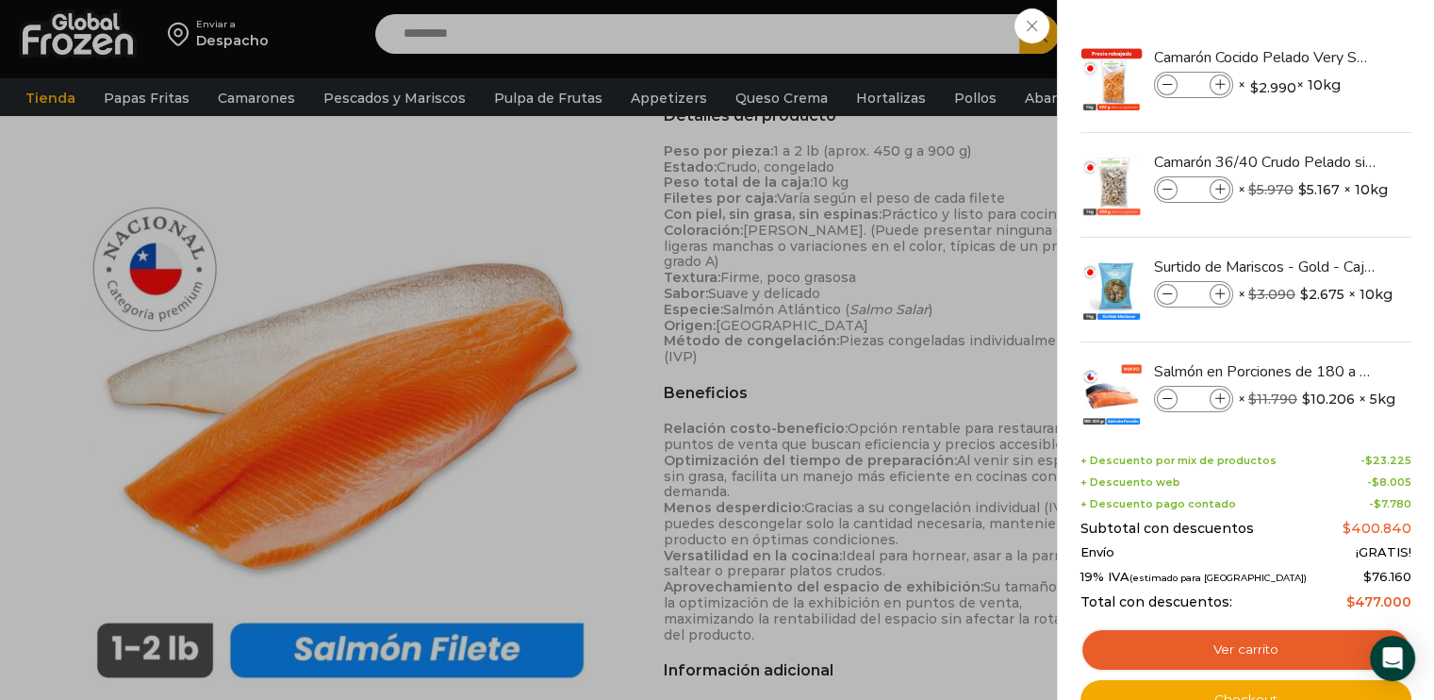
click at [1321, 57] on div "10 Carrito 10 10 Shopping Cart *" at bounding box center [1368, 34] width 94 height 44
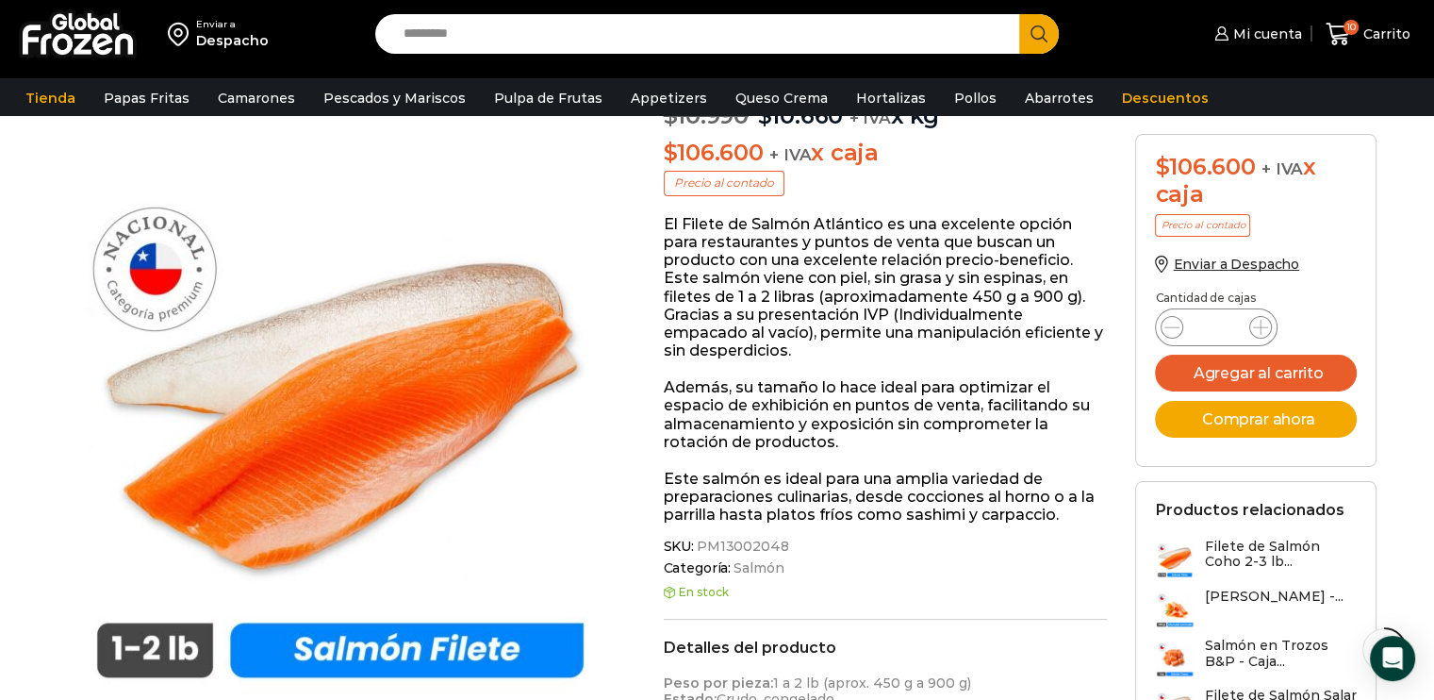
scroll to position [0, 0]
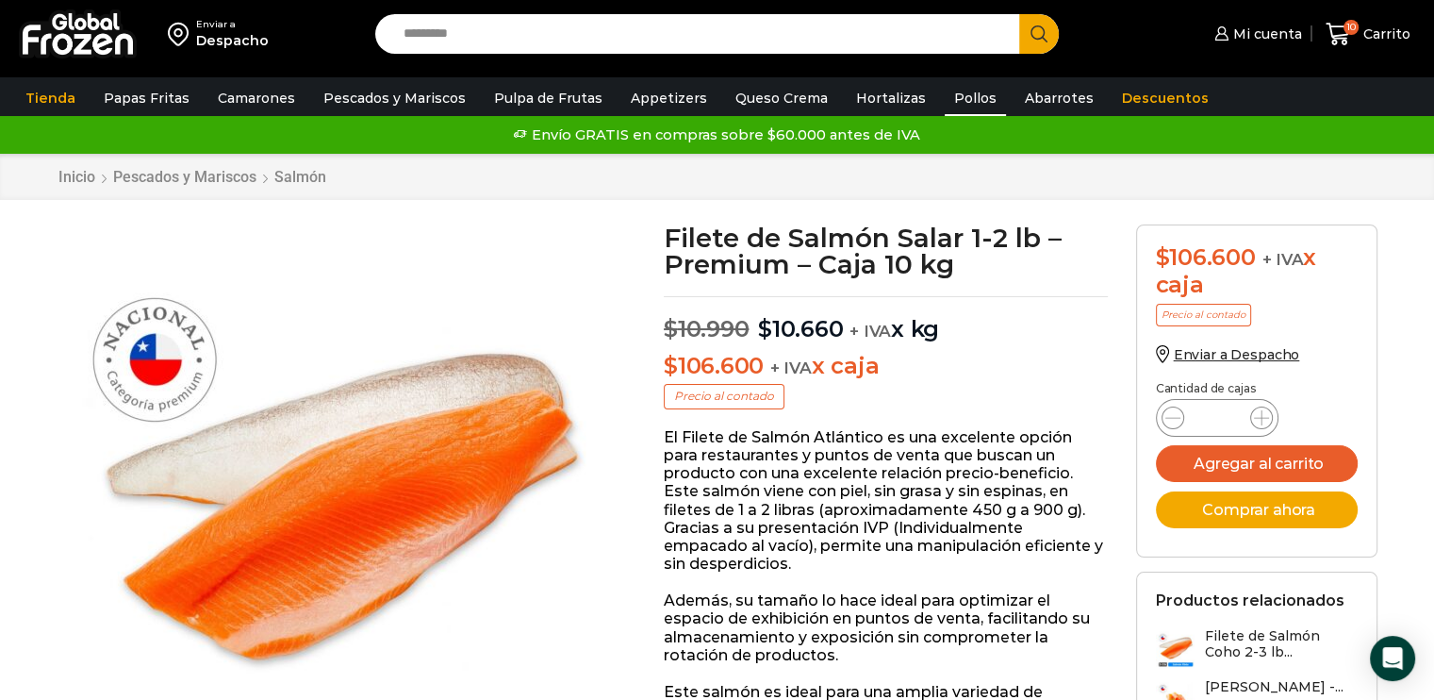
click at [945, 95] on link "Pollos" at bounding box center [975, 98] width 61 height 36
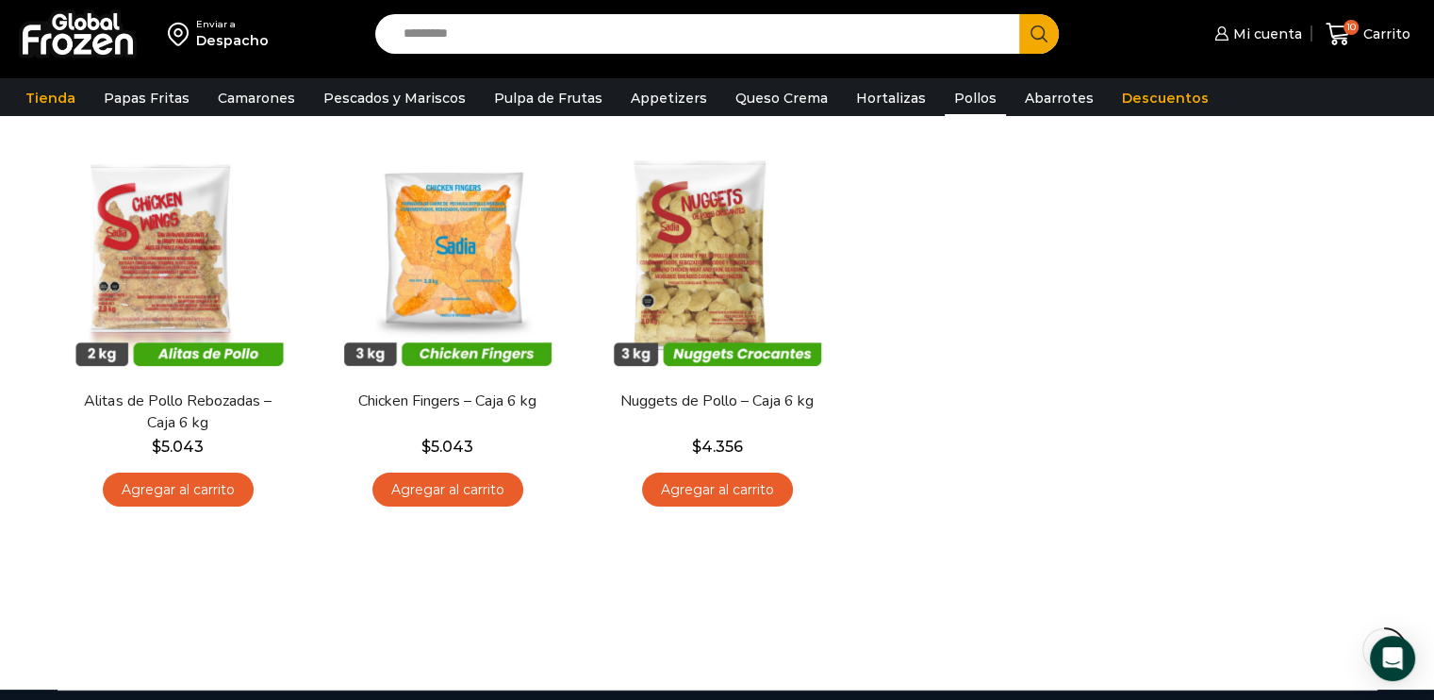
scroll to position [189, 0]
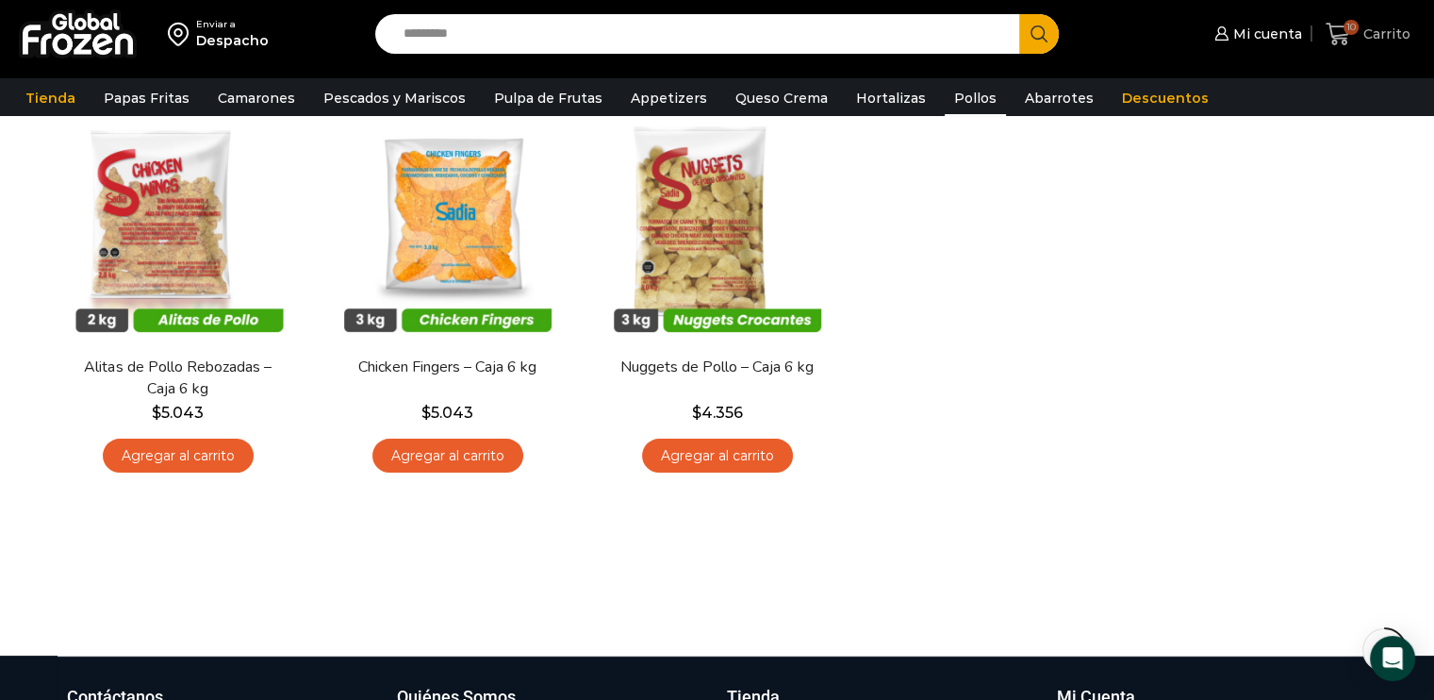
click at [1334, 37] on icon at bounding box center [1338, 34] width 25 height 23
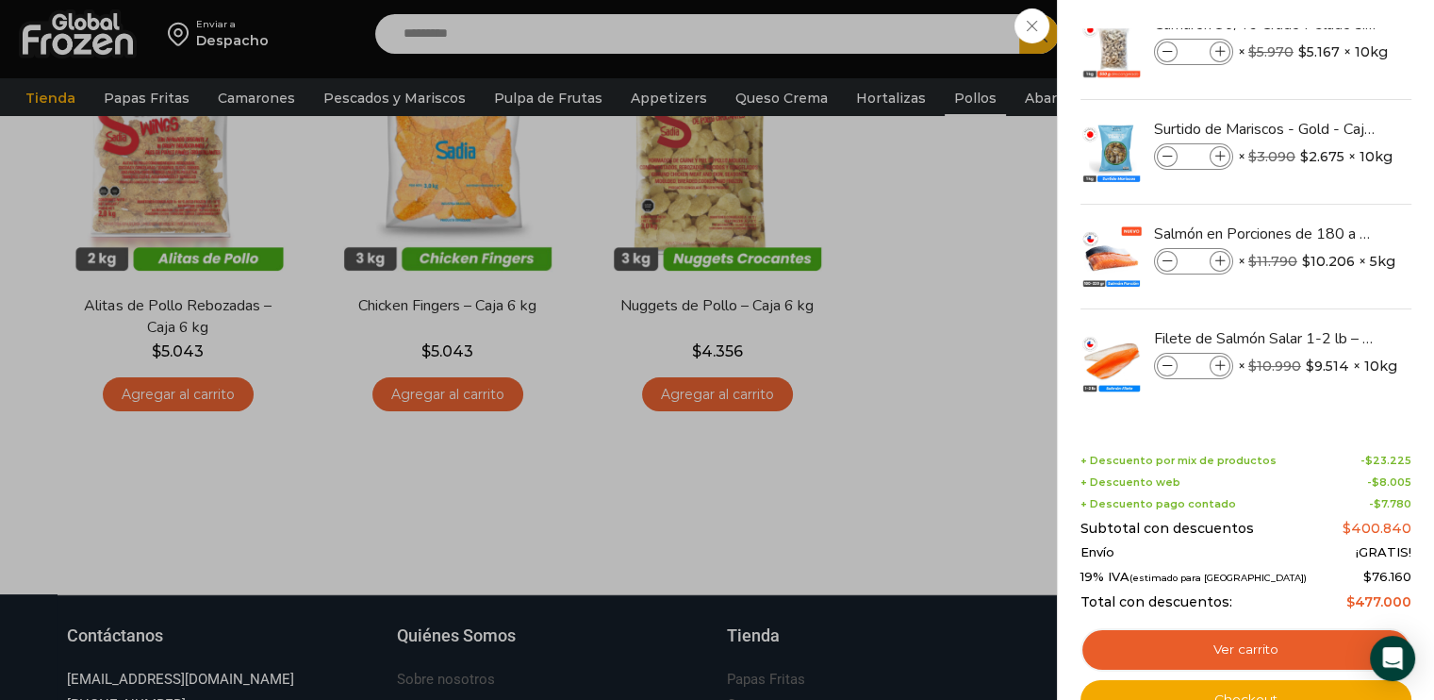
scroll to position [283, 0]
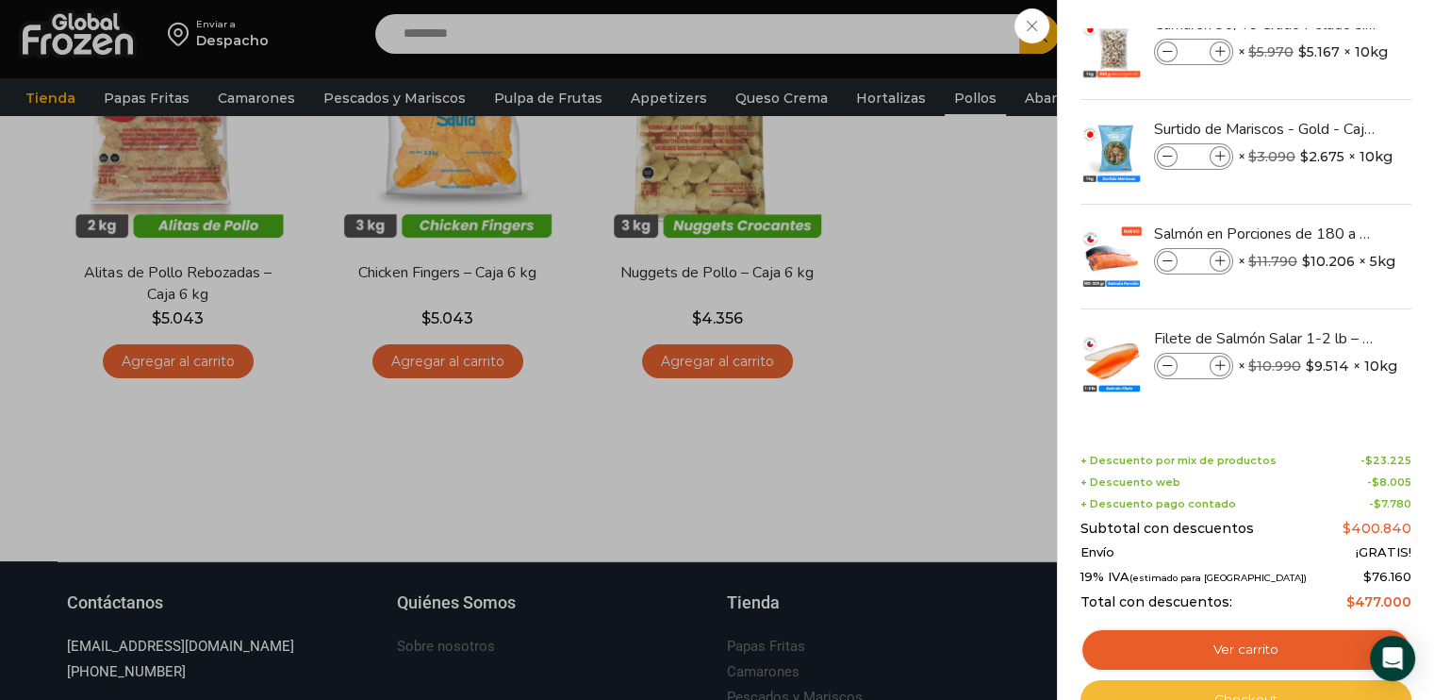
click at [1237, 689] on link "Checkout" at bounding box center [1246, 700] width 331 height 40
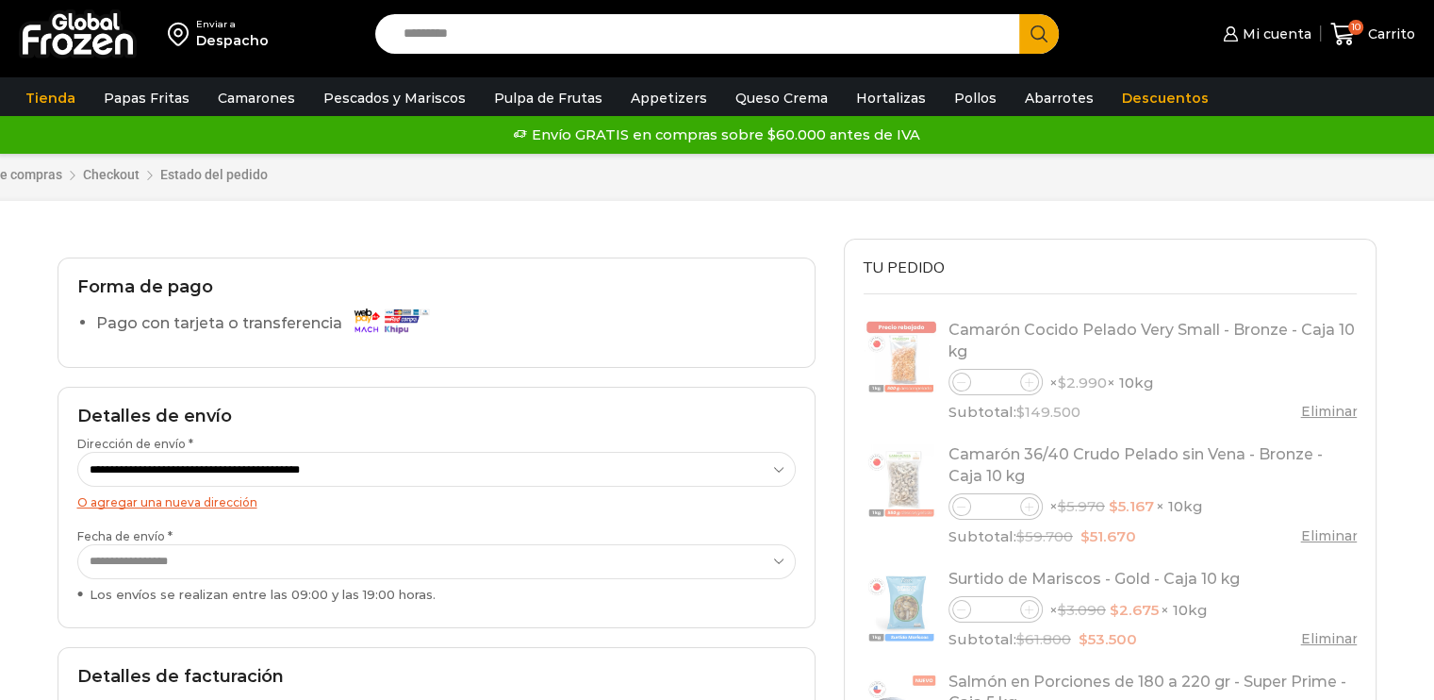
select select "*"
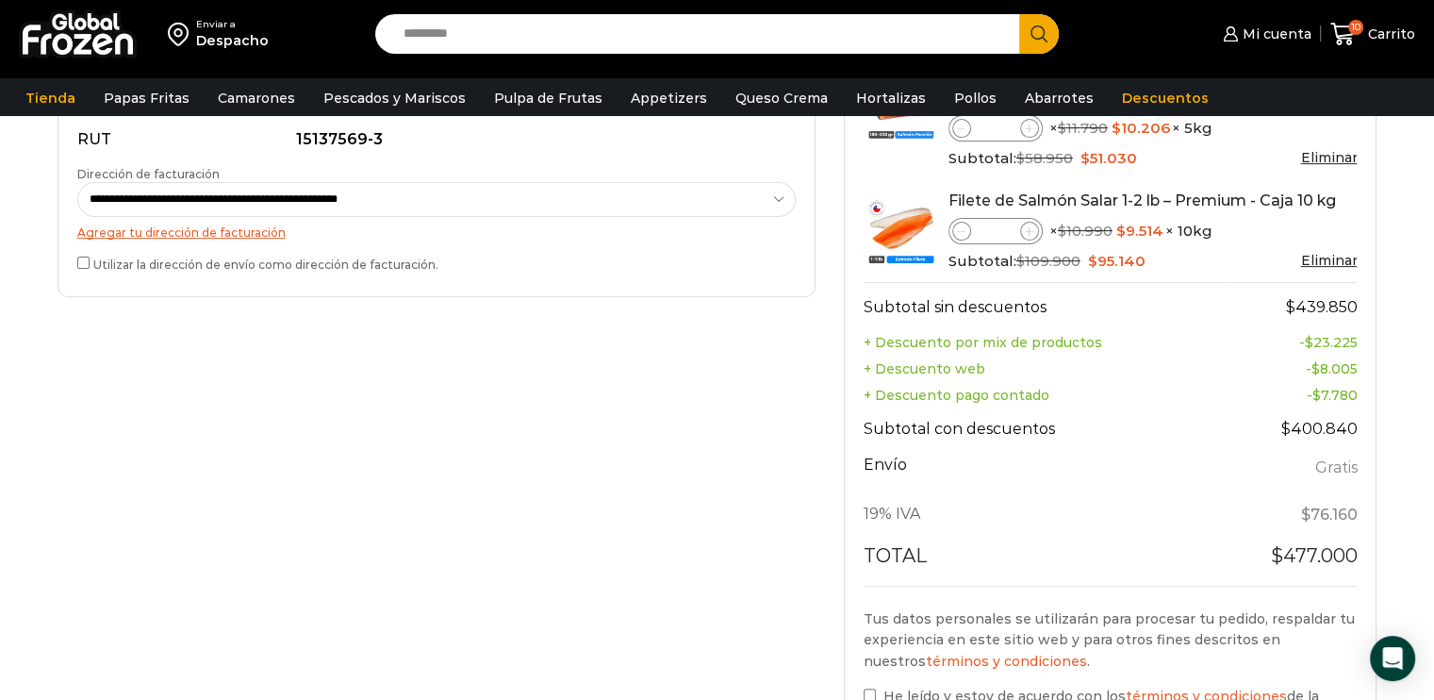
scroll to position [754, 0]
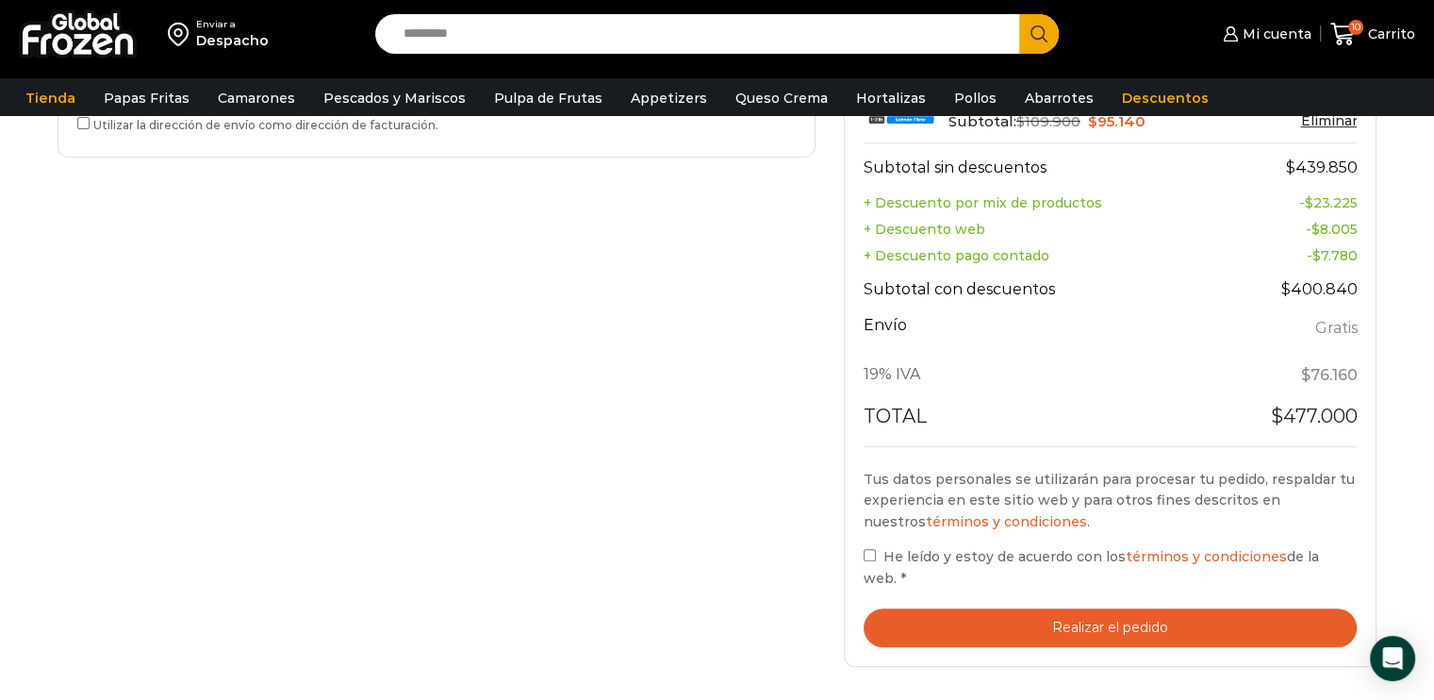
click at [1096, 608] on button "Realizar el pedido" at bounding box center [1111, 627] width 494 height 39
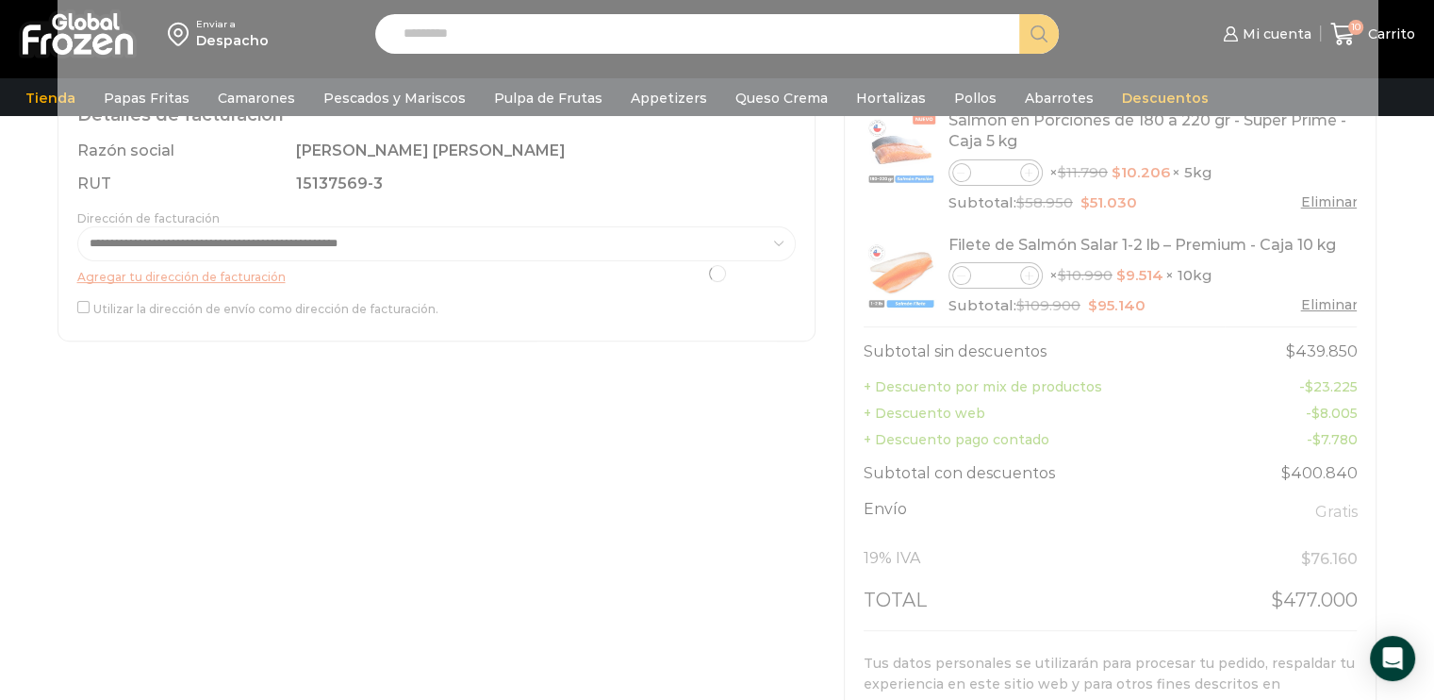
scroll to position [660, 0]
